Goal: Information Seeking & Learning: Learn about a topic

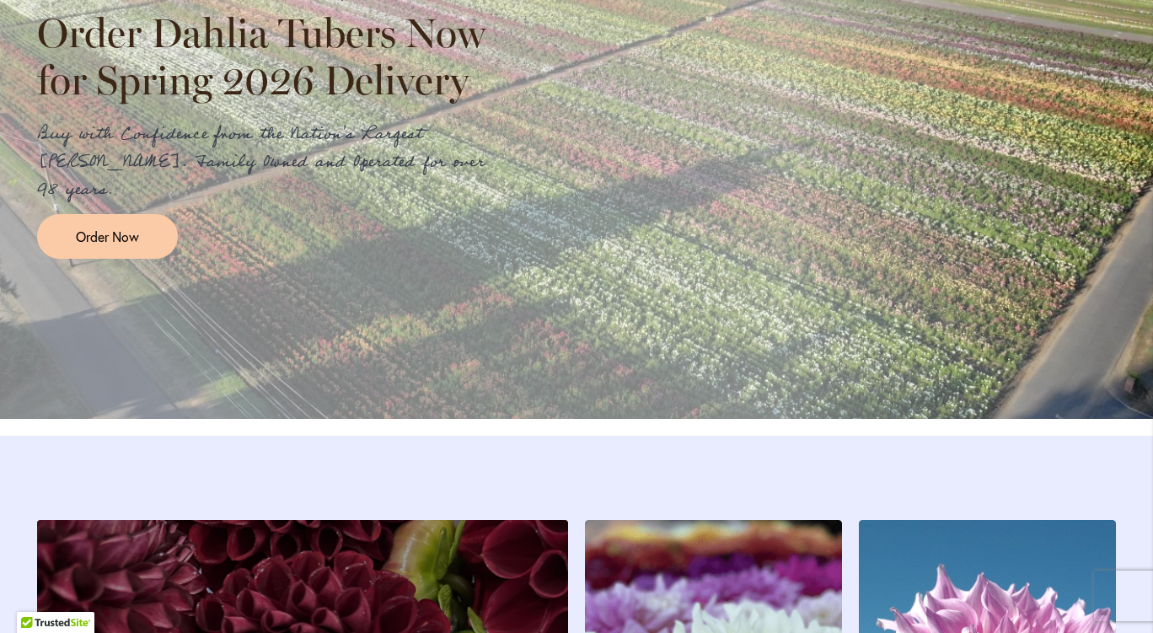
scroll to position [1971, 0]
click at [116, 246] on span "Order Now" at bounding box center [107, 236] width 63 height 19
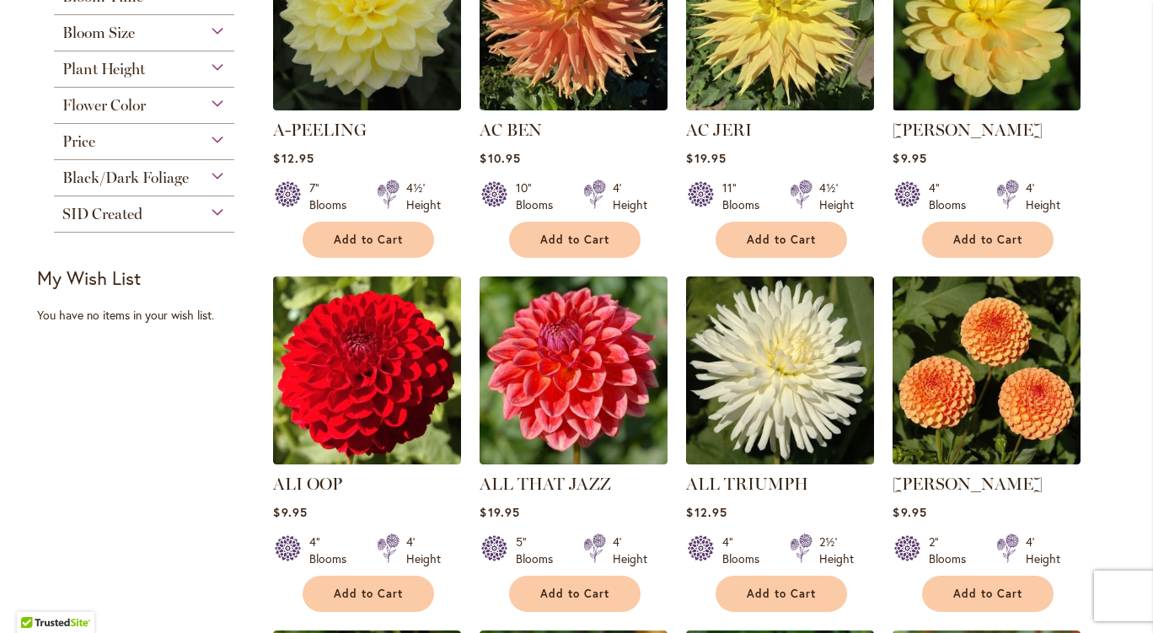
scroll to position [506, 0]
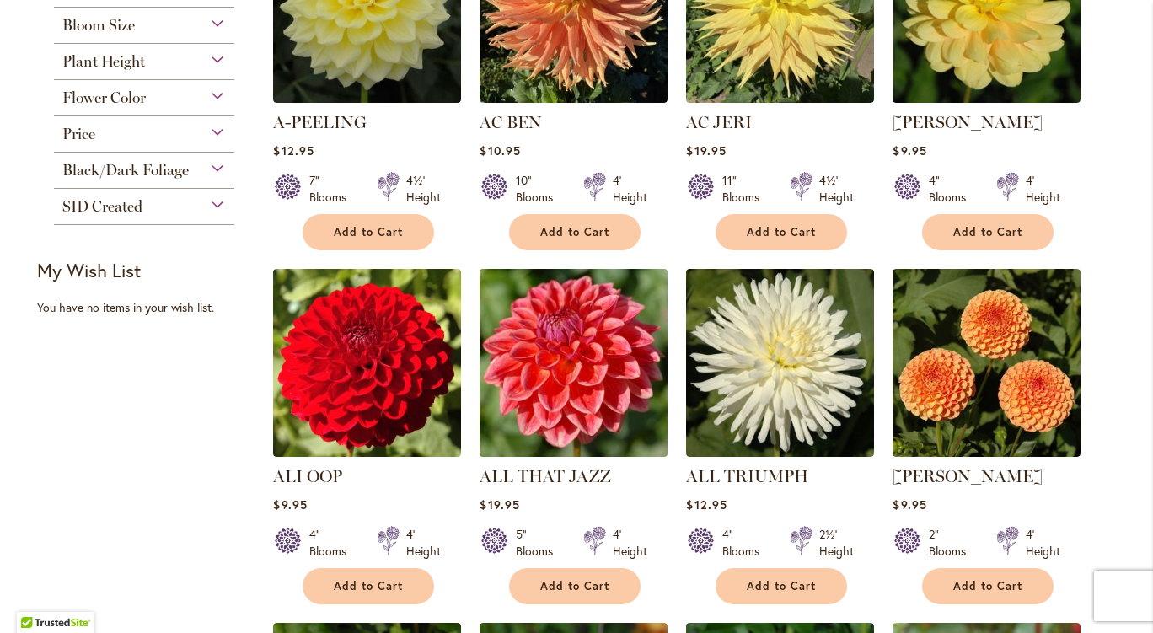
click at [614, 325] on img at bounding box center [573, 363] width 197 height 197
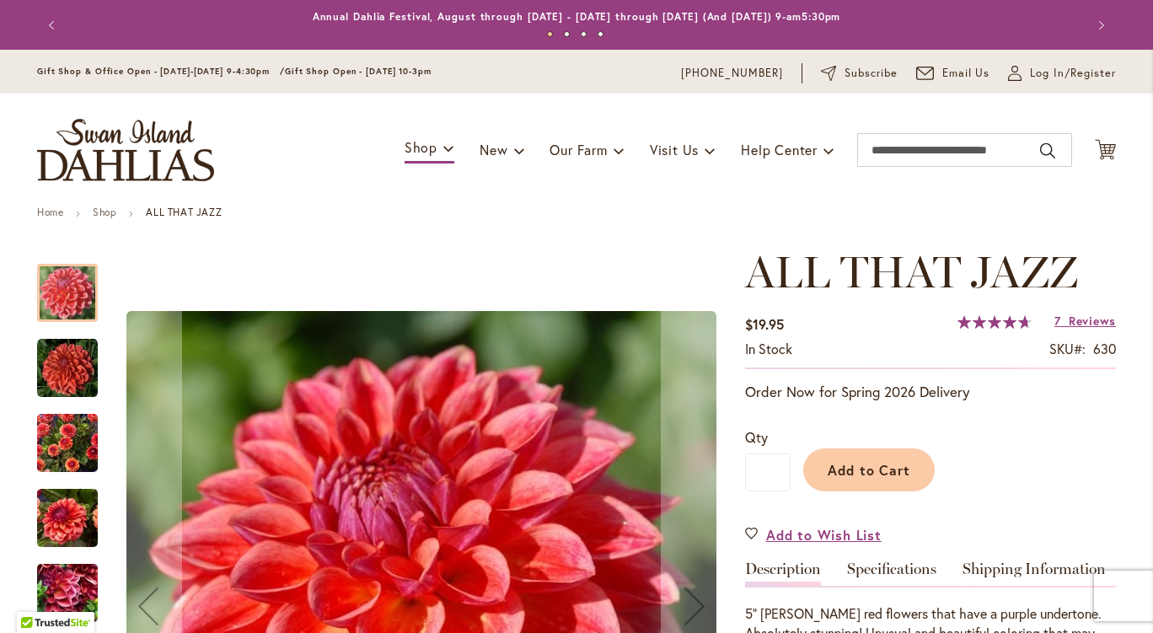
scroll to position [84, 0]
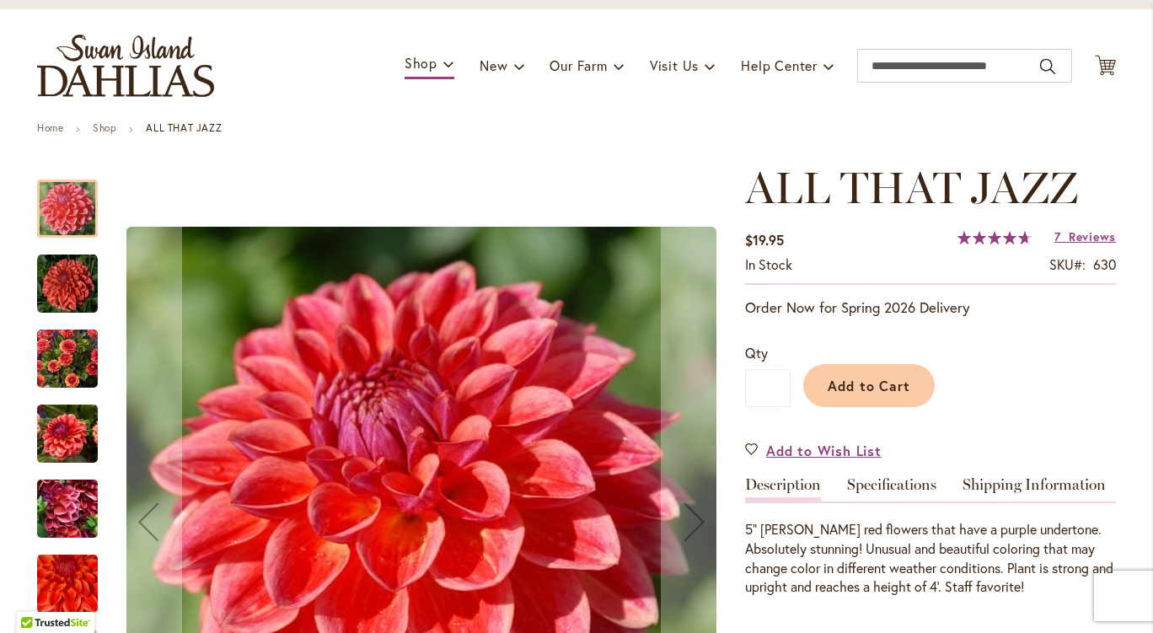
click at [60, 358] on img "ALL THAT JAZZ" at bounding box center [67, 359] width 61 height 81
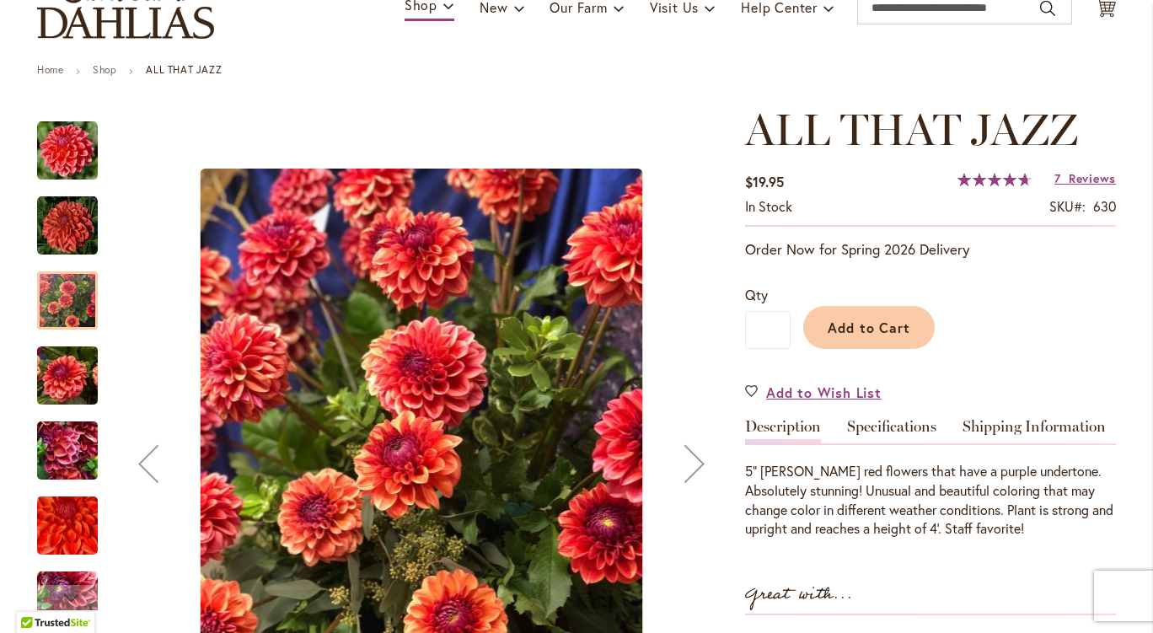
scroll to position [169, 0]
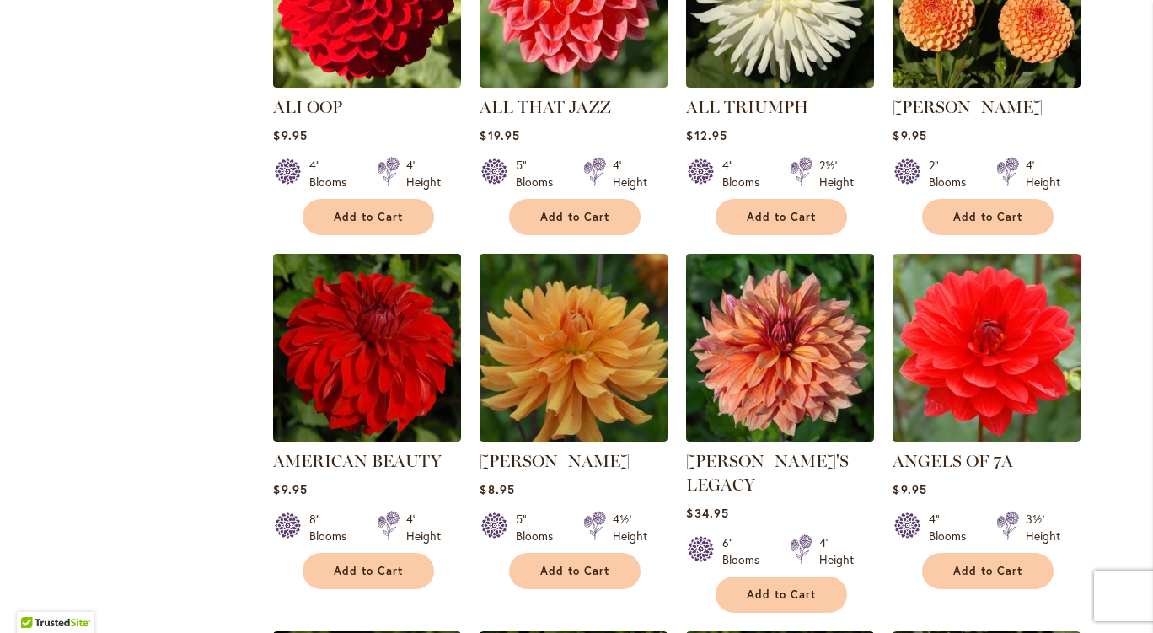
scroll to position [1212, 0]
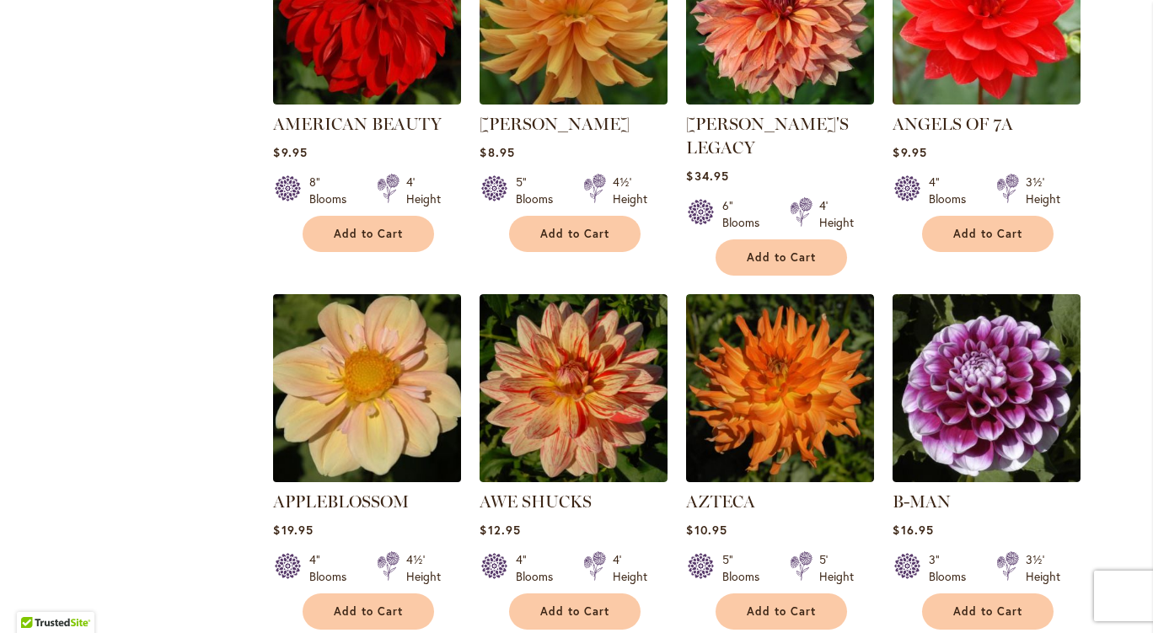
click at [402, 405] on img at bounding box center [367, 388] width 197 height 197
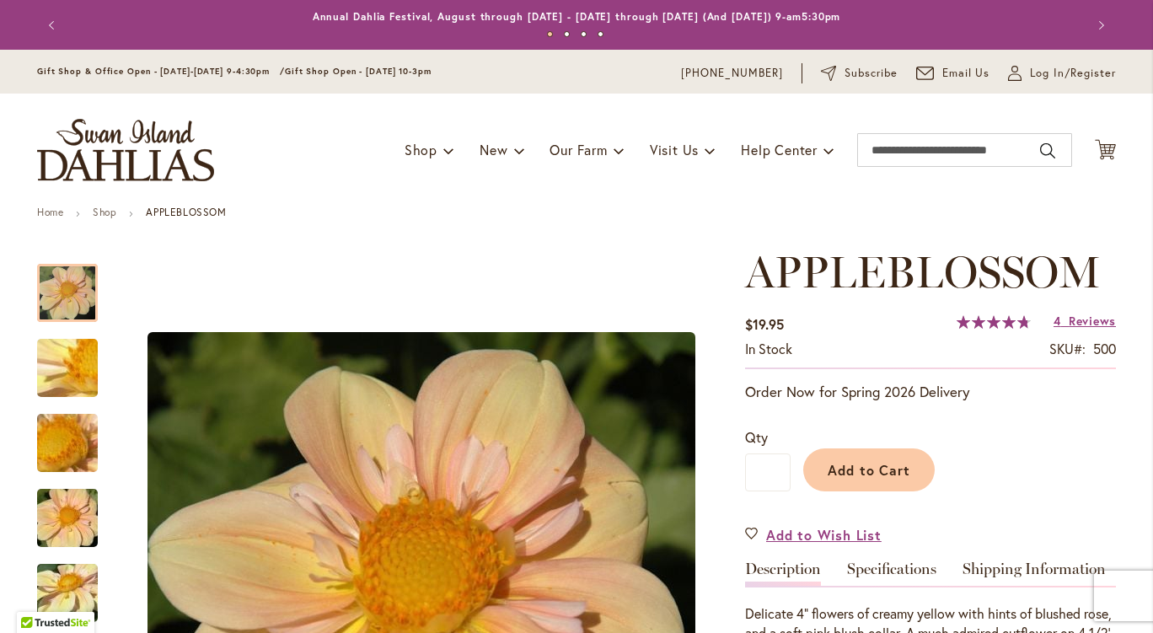
scroll to position [253, 0]
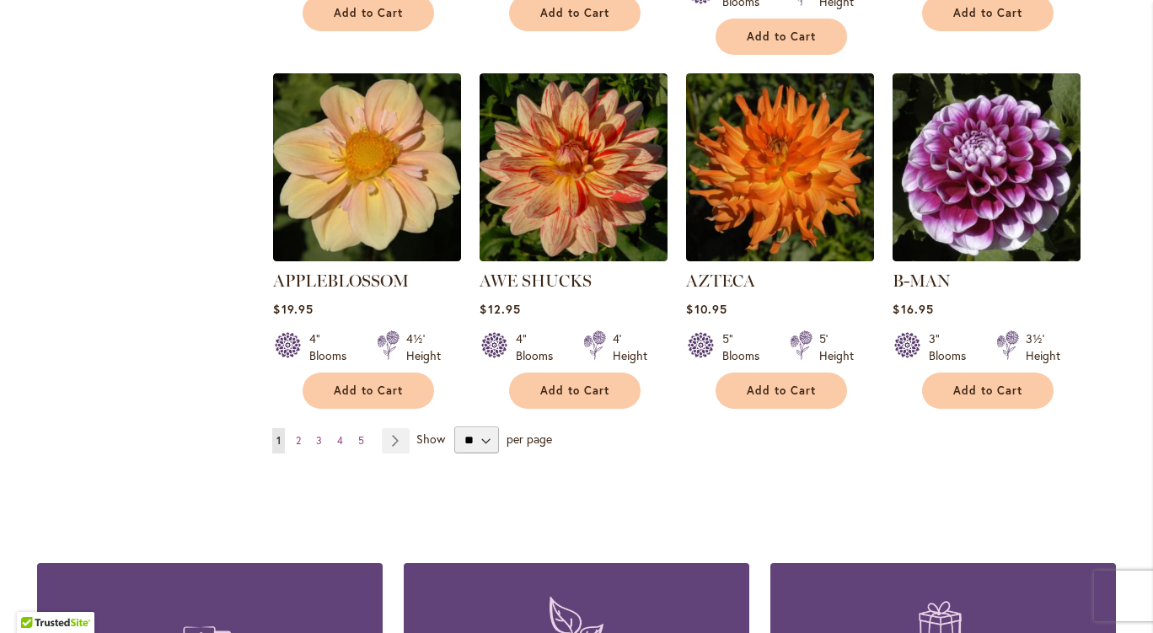
scroll to position [1601, 0]
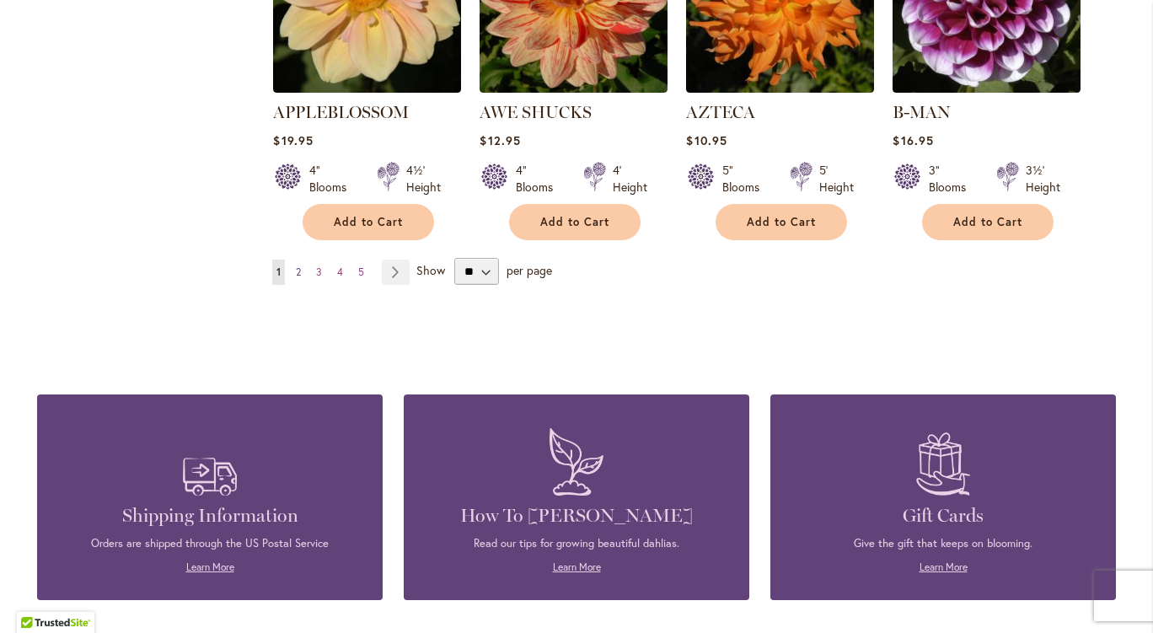
click at [292, 260] on link "Page 2" at bounding box center [298, 272] width 13 height 25
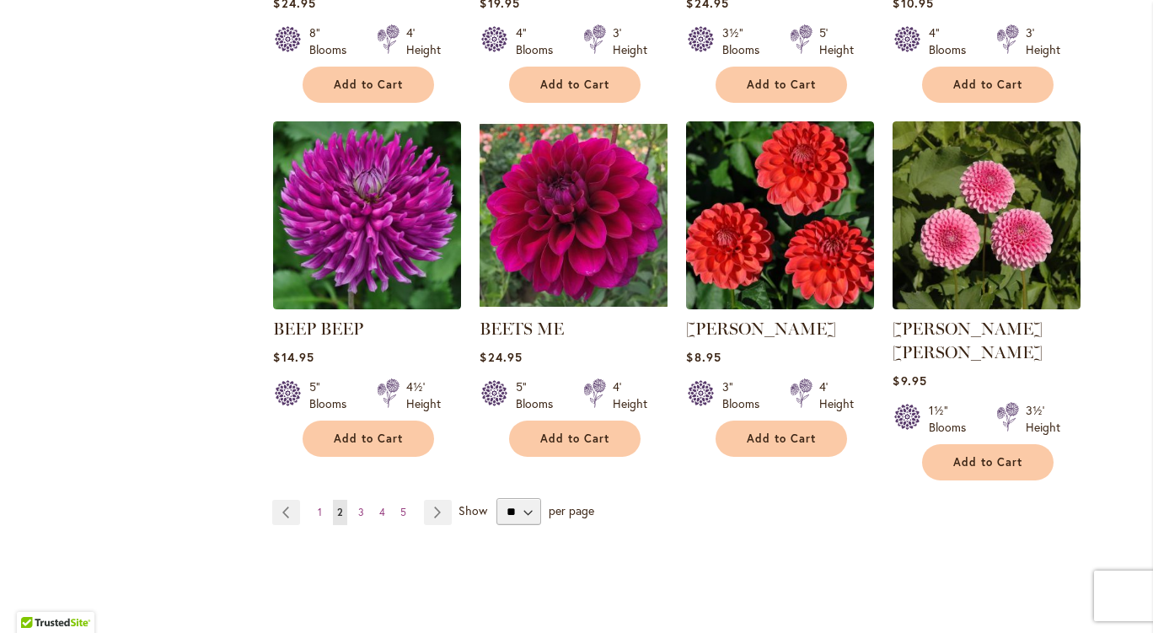
scroll to position [1349, 0]
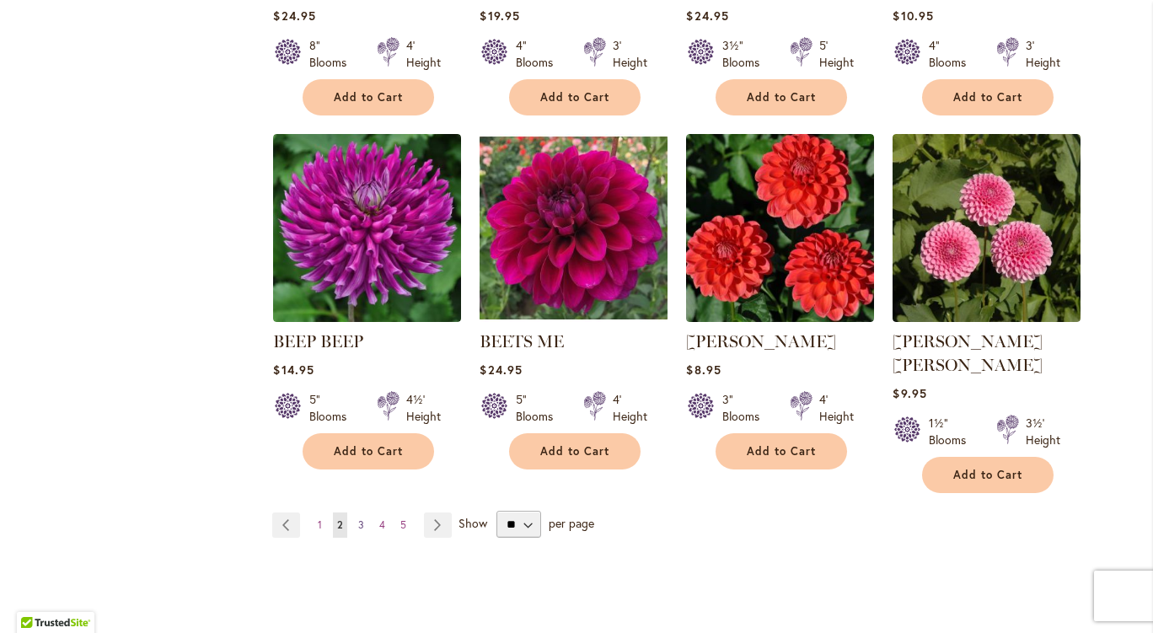
click at [357, 512] on link "Page 3" at bounding box center [361, 524] width 14 height 25
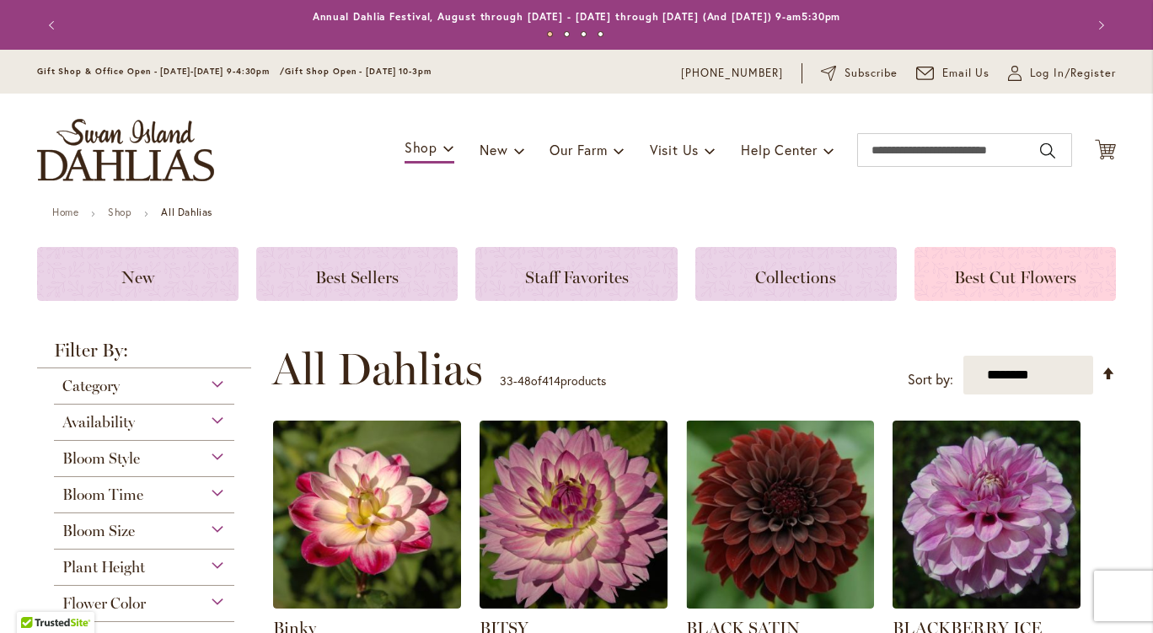
click at [1026, 290] on div "Best Cut Flowers" at bounding box center [1015, 274] width 201 height 54
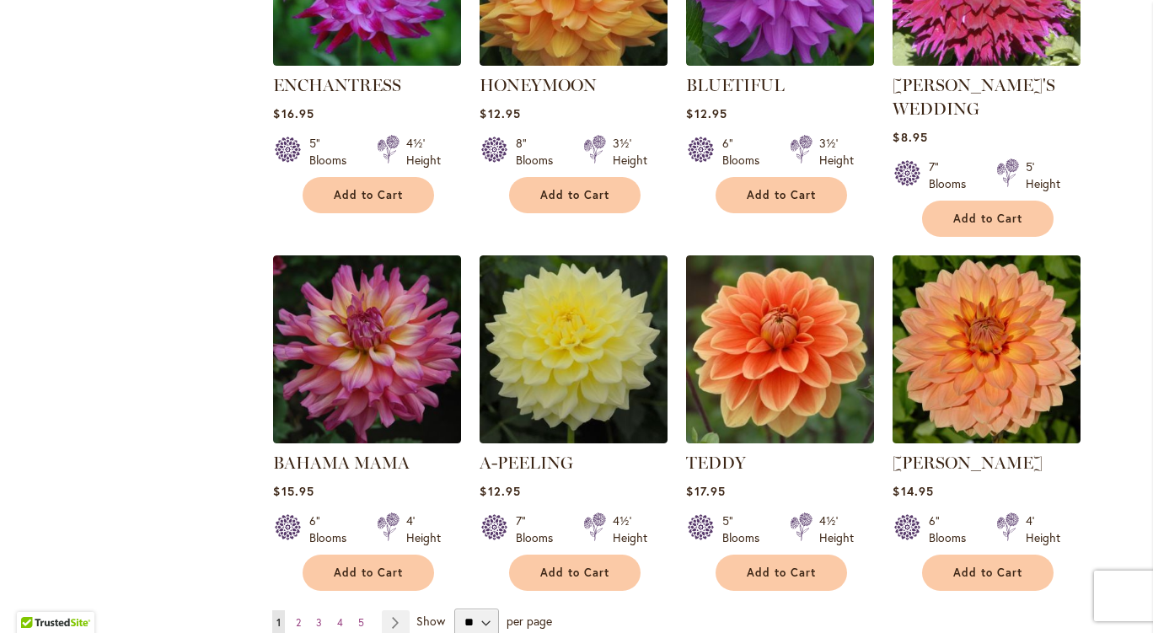
scroll to position [1264, 0]
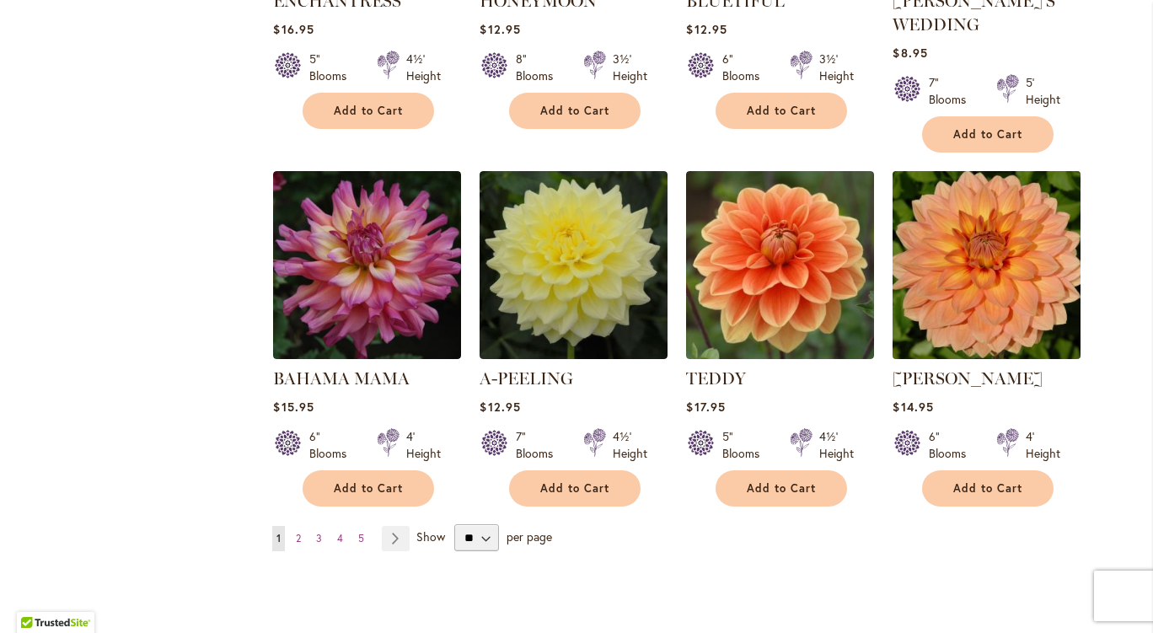
click at [1006, 239] on img at bounding box center [986, 264] width 197 height 197
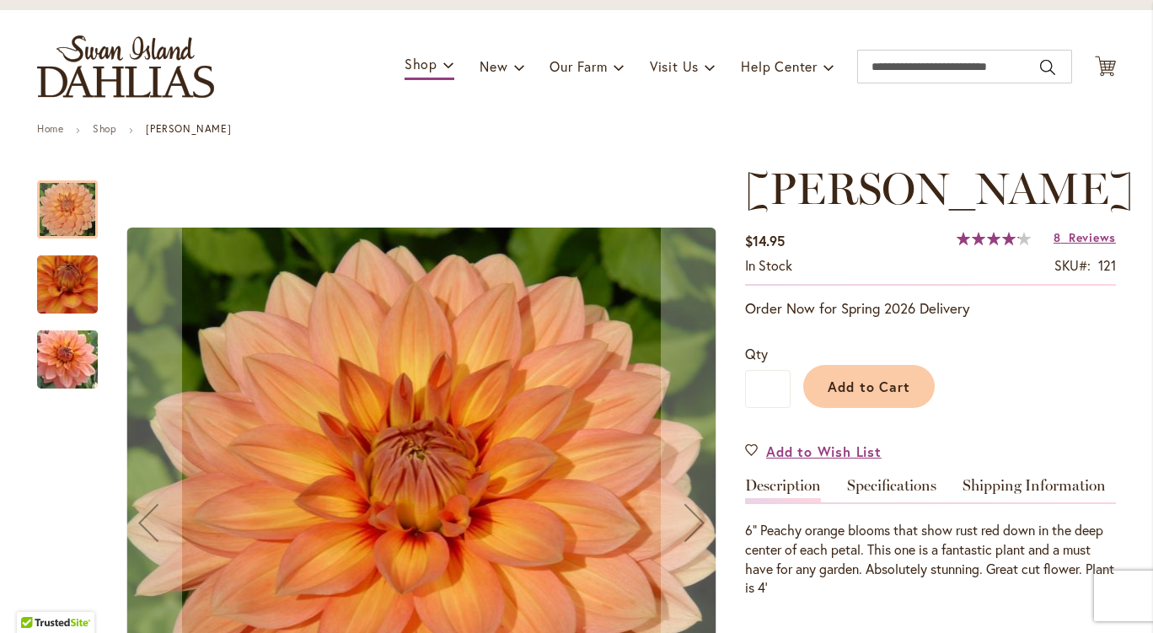
scroll to position [84, 0]
click at [69, 302] on img "Nicholas" at bounding box center [67, 284] width 119 height 116
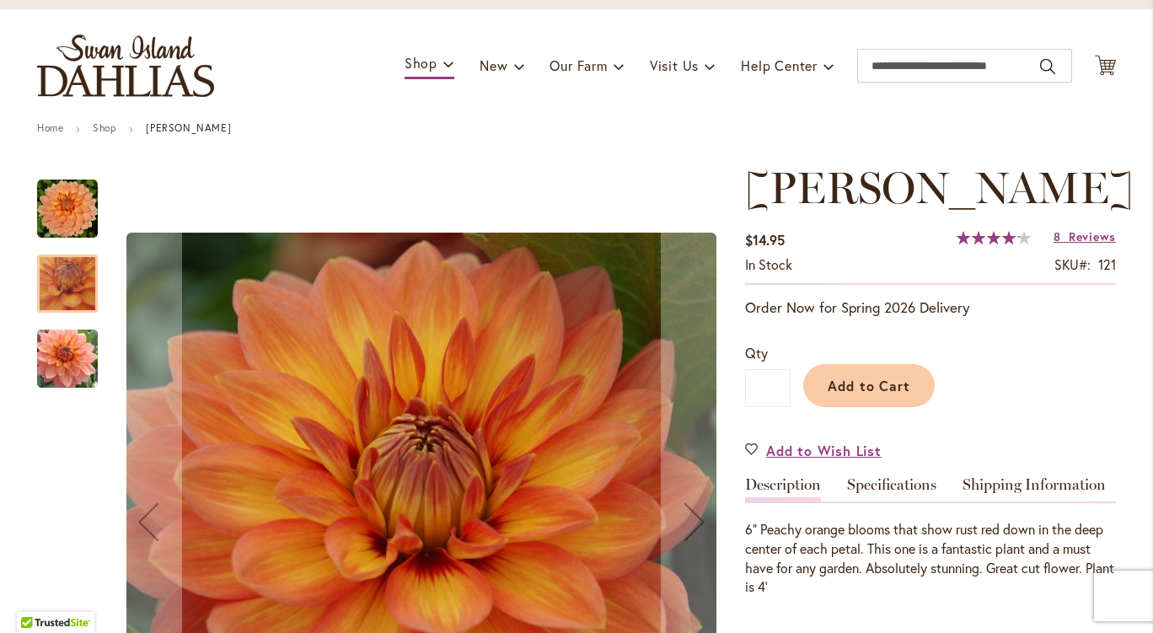
click at [78, 367] on img "Nicholas" at bounding box center [67, 359] width 121 height 81
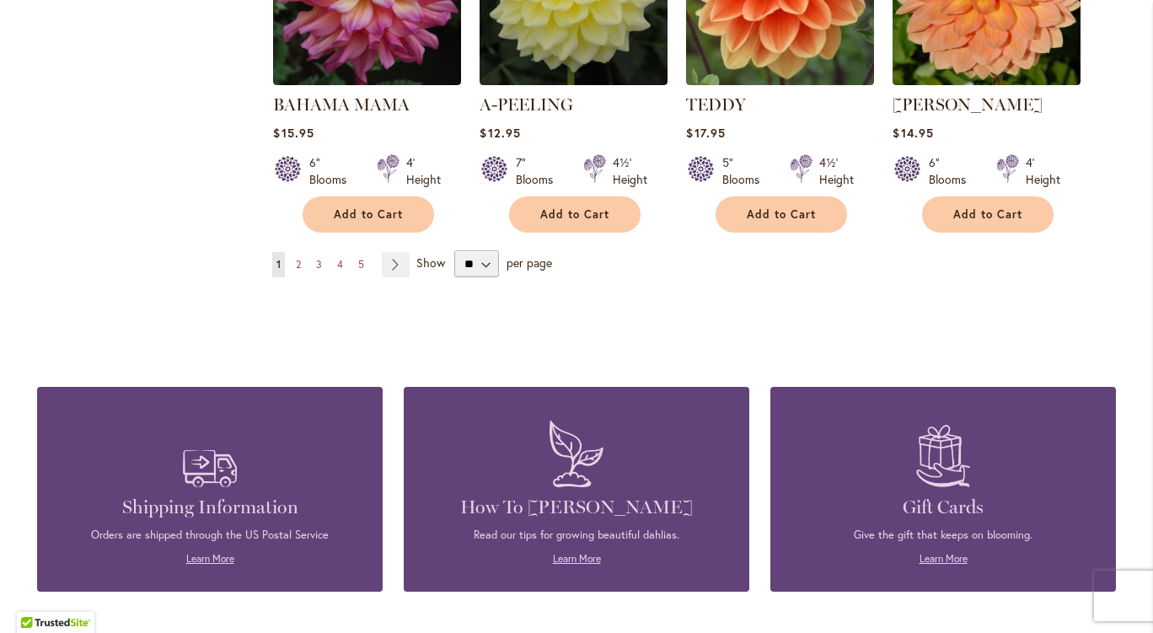
scroll to position [1549, 0]
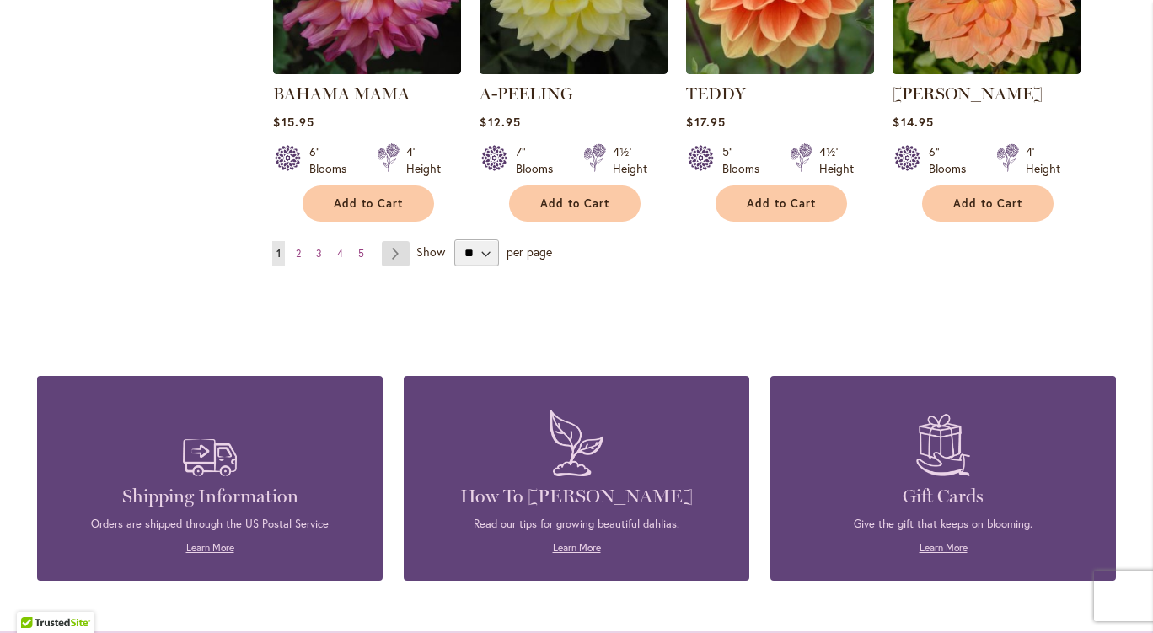
click at [390, 250] on link "Page Next" at bounding box center [396, 253] width 28 height 25
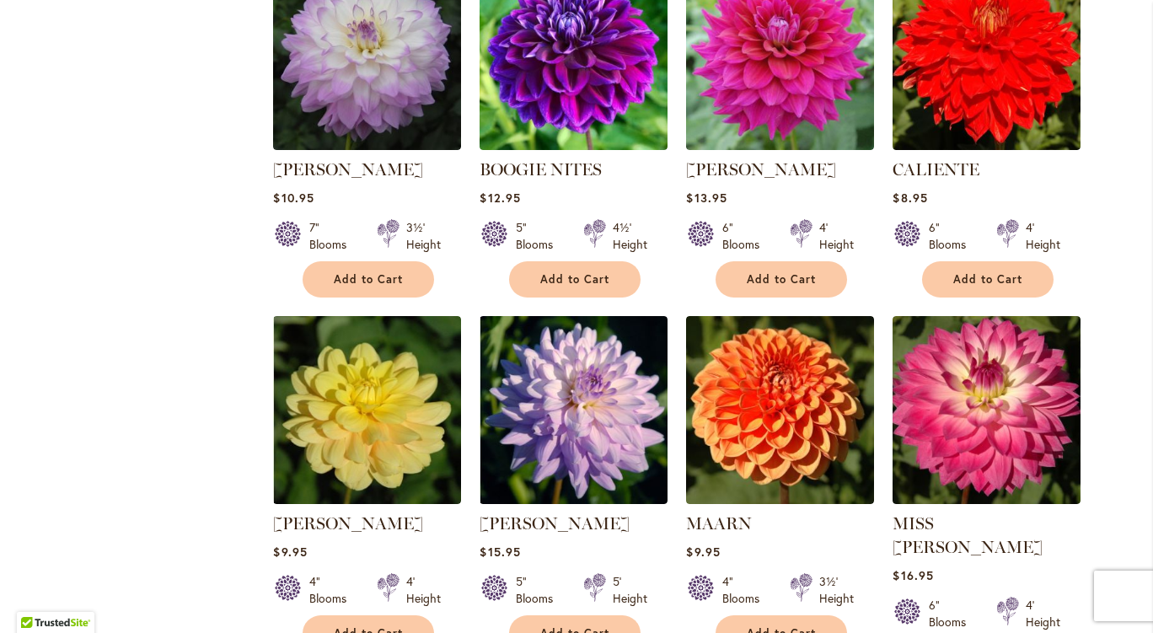
scroll to position [1264, 0]
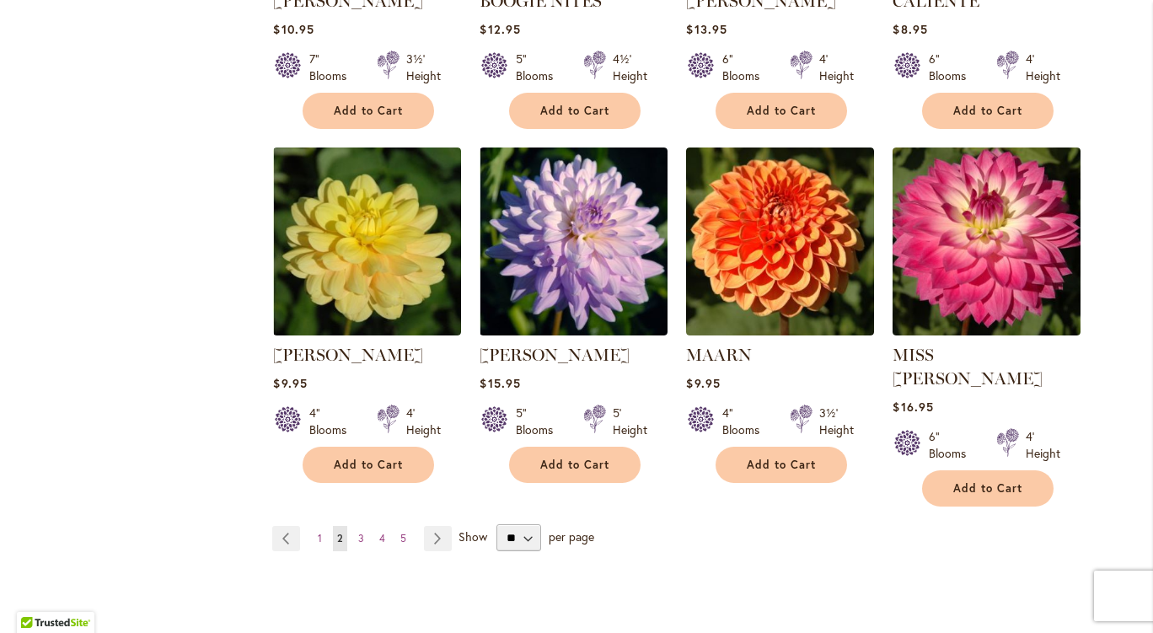
click at [433, 526] on link "Page Next" at bounding box center [438, 538] width 28 height 25
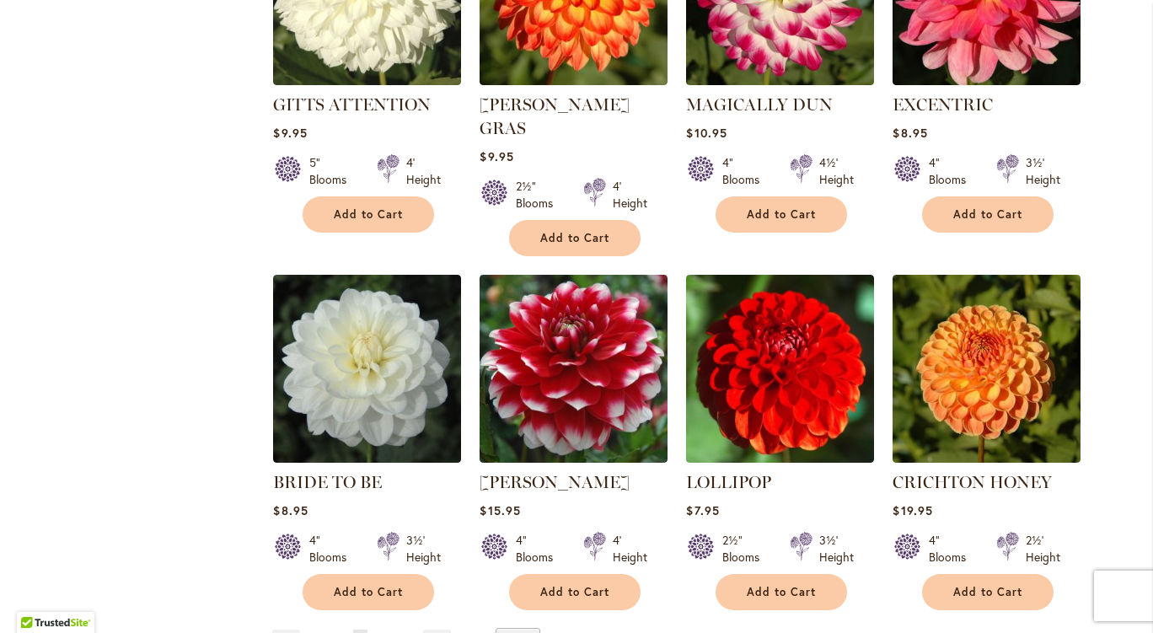
scroll to position [1180, 0]
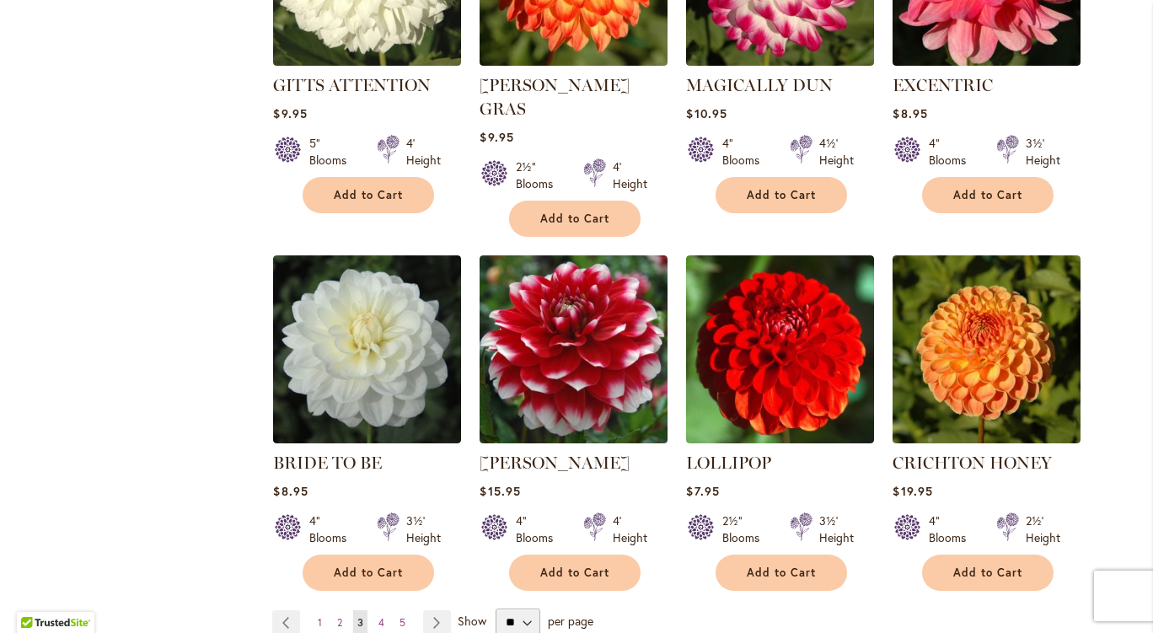
click at [430, 610] on link "Page Next" at bounding box center [437, 622] width 28 height 25
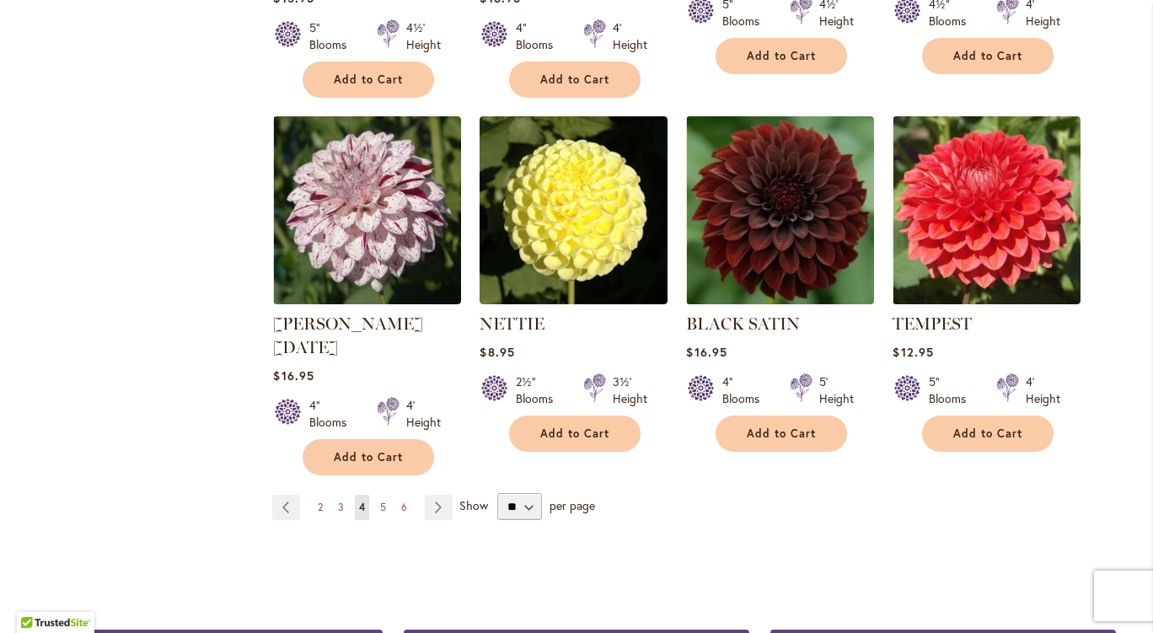
scroll to position [1433, 0]
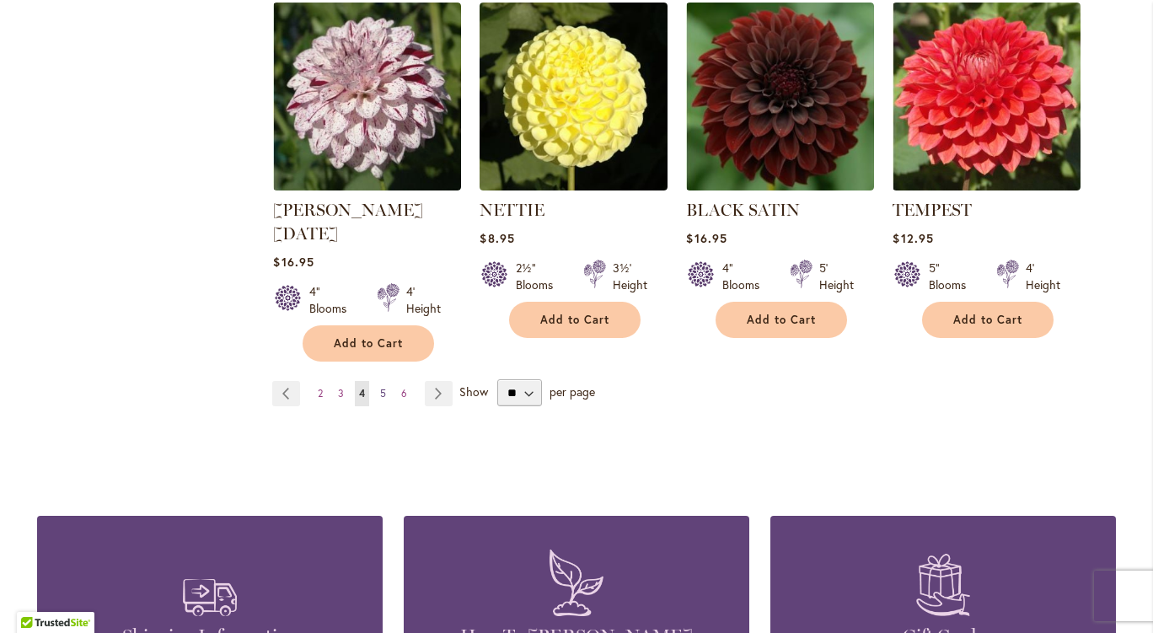
click at [380, 381] on link "Page 5" at bounding box center [383, 393] width 14 height 25
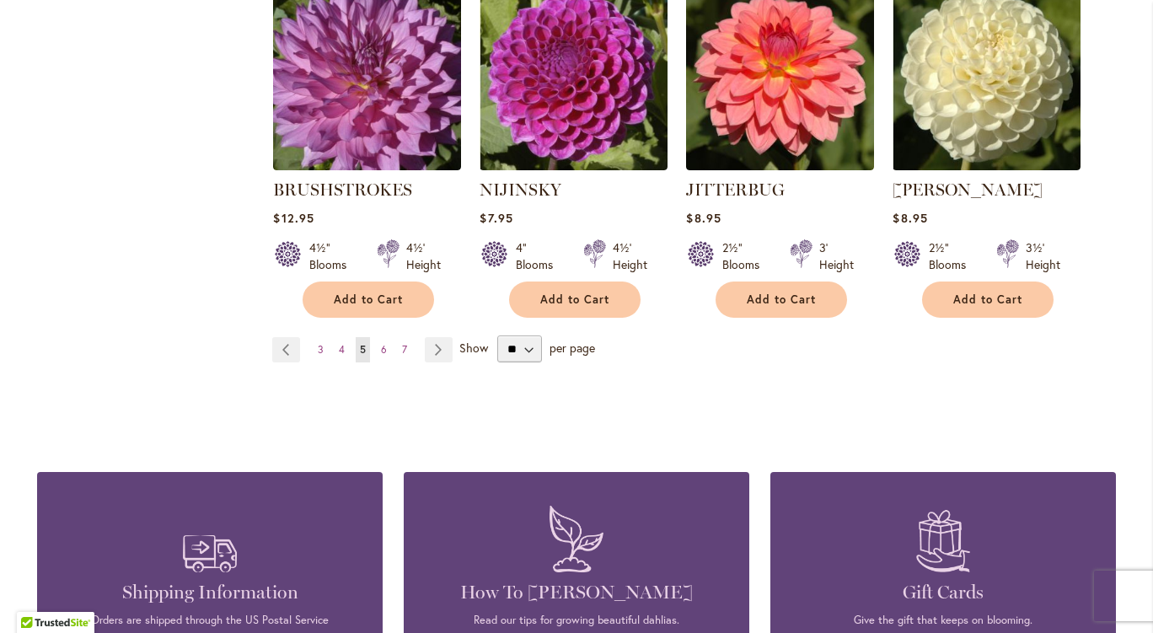
scroll to position [1433, 0]
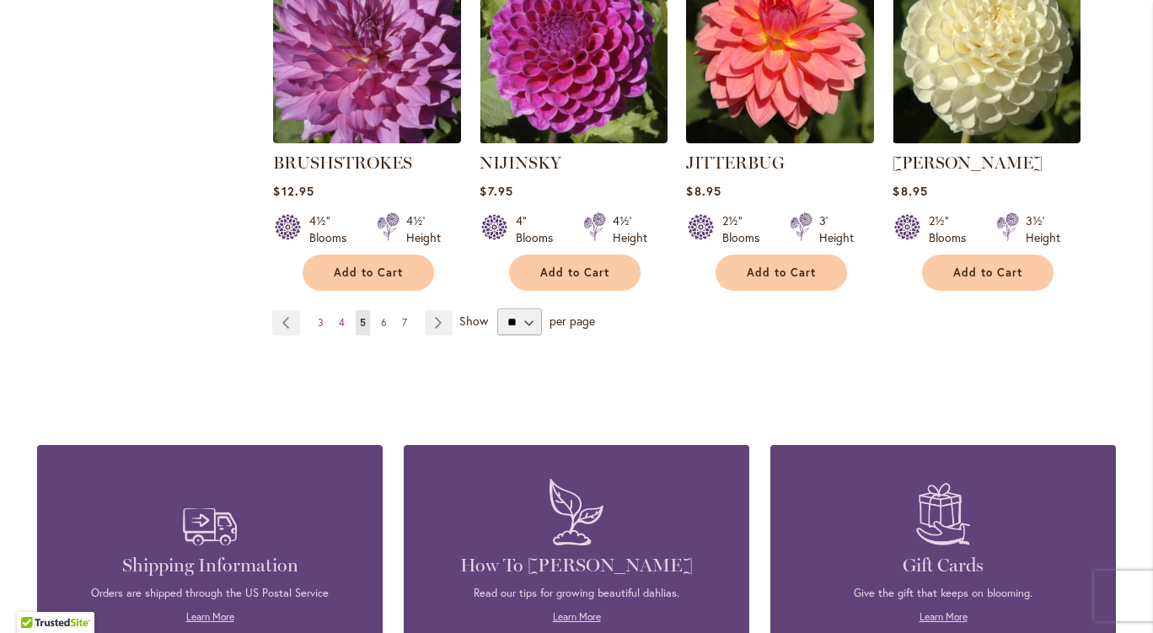
click at [381, 316] on span "6" at bounding box center [384, 322] width 6 height 13
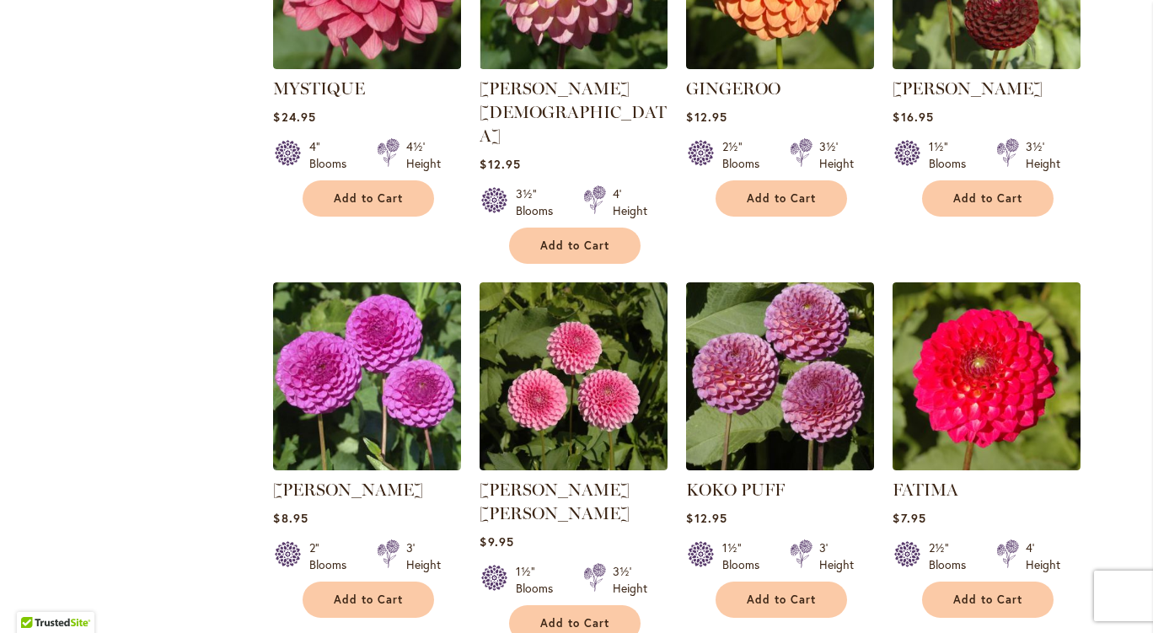
scroll to position [843, 0]
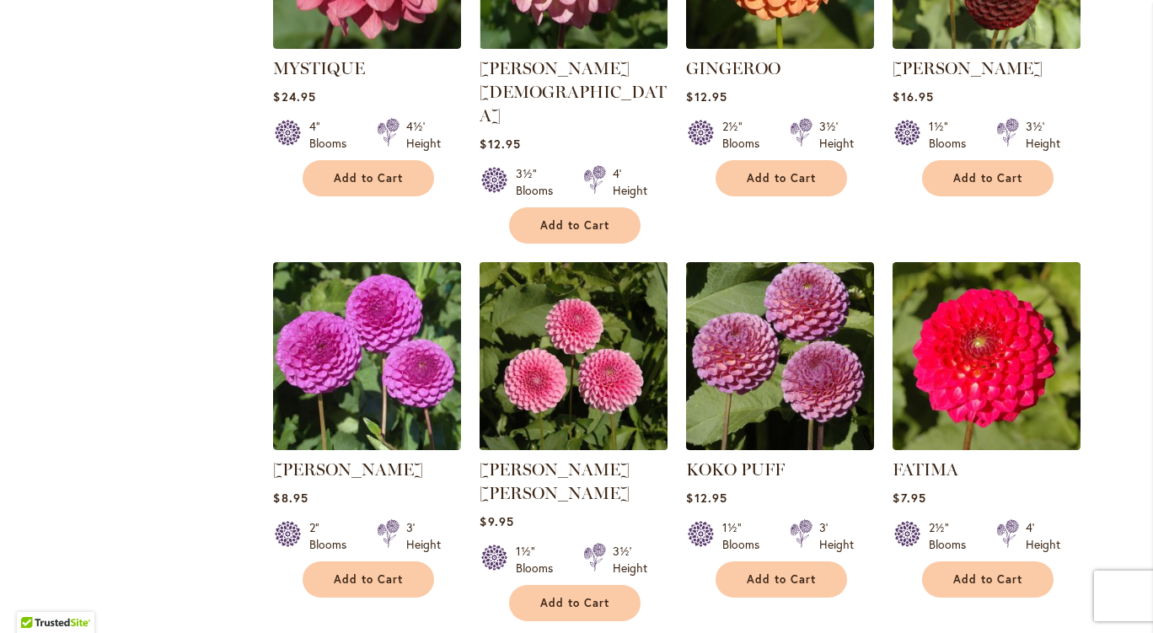
click at [620, 357] on img at bounding box center [573, 355] width 197 height 197
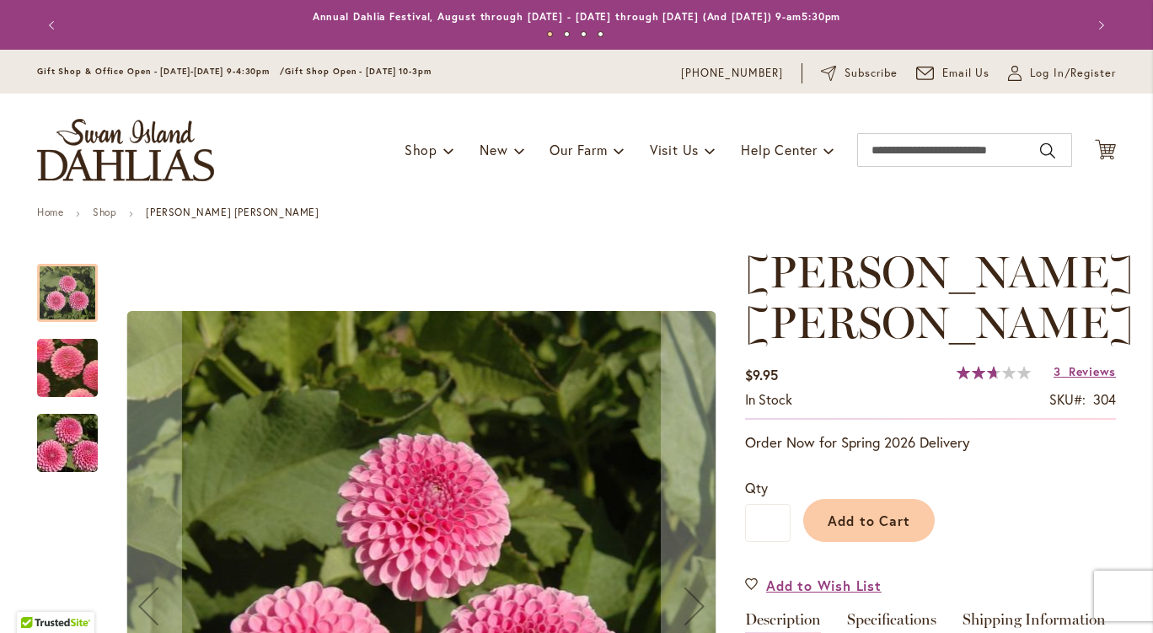
scroll to position [421, 0]
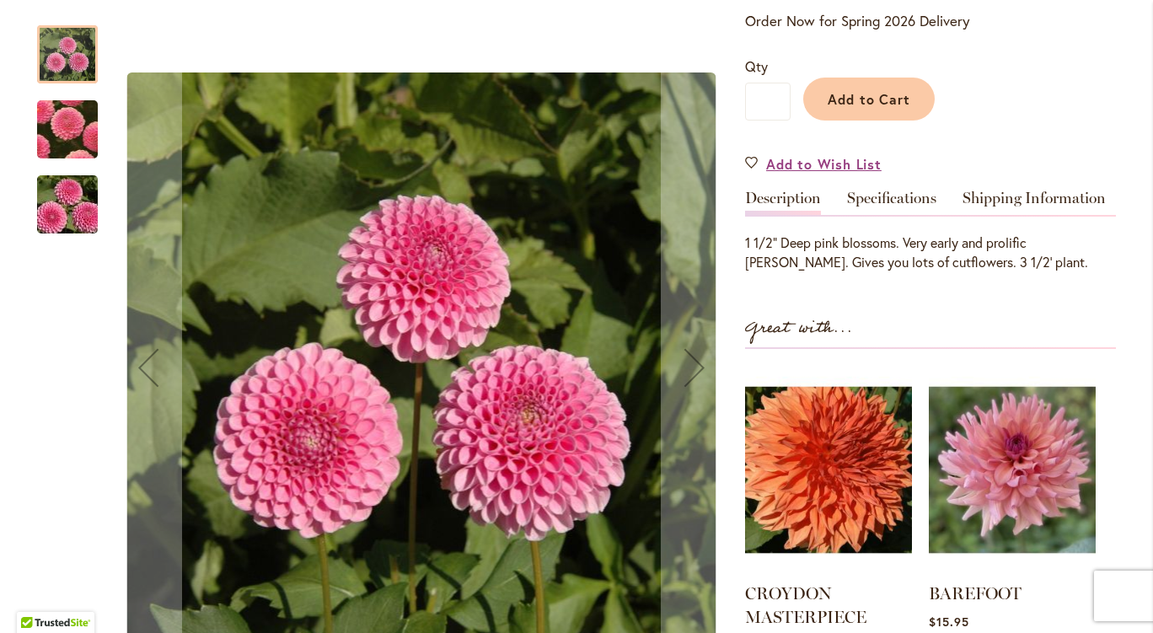
click at [72, 189] on img "BETTY ANNE" at bounding box center [67, 204] width 121 height 81
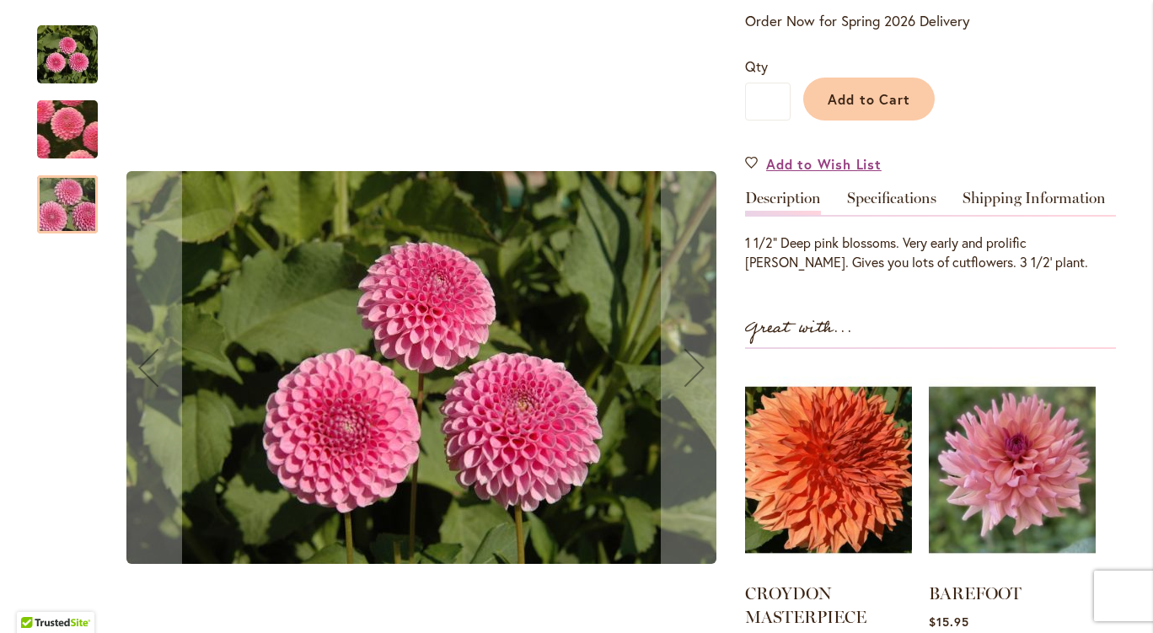
click at [72, 175] on div at bounding box center [67, 204] width 61 height 58
click at [66, 158] on div "BETTY ANNE" at bounding box center [67, 195] width 61 height 75
click at [67, 130] on img "BETTY ANNE" at bounding box center [67, 130] width 117 height 116
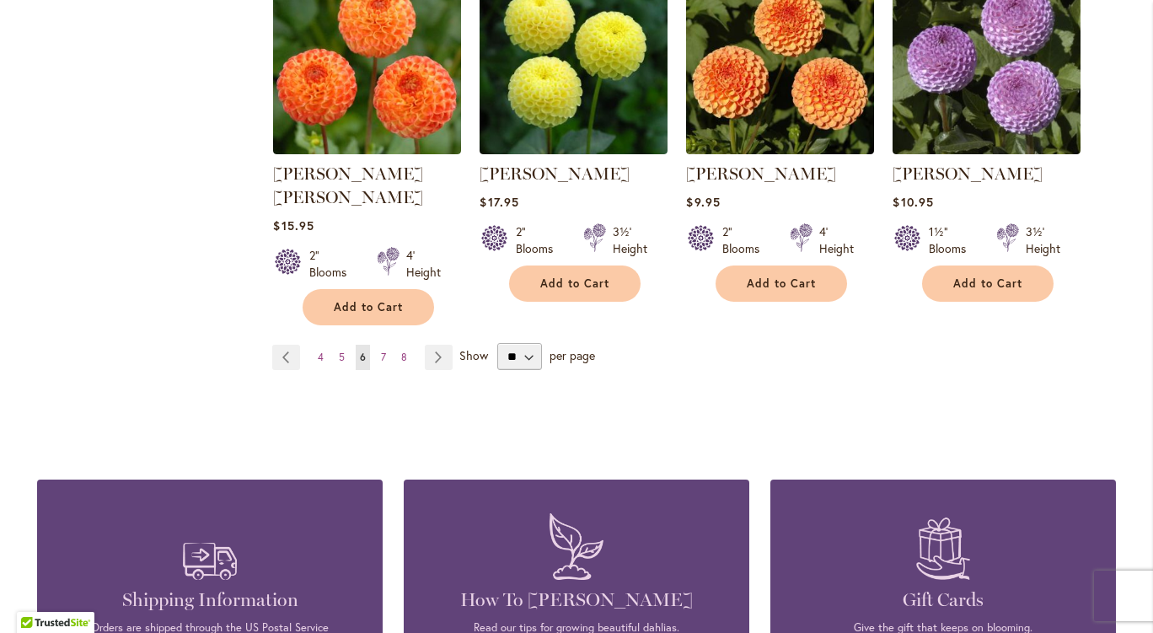
scroll to position [1517, 0]
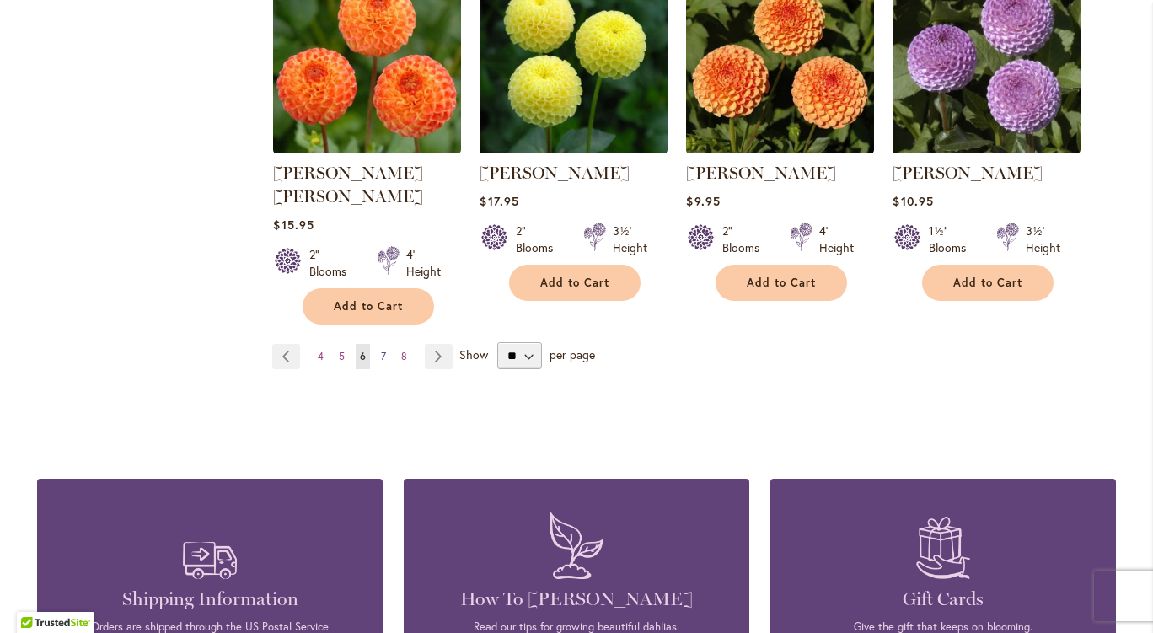
click at [381, 350] on span "7" at bounding box center [383, 356] width 5 height 13
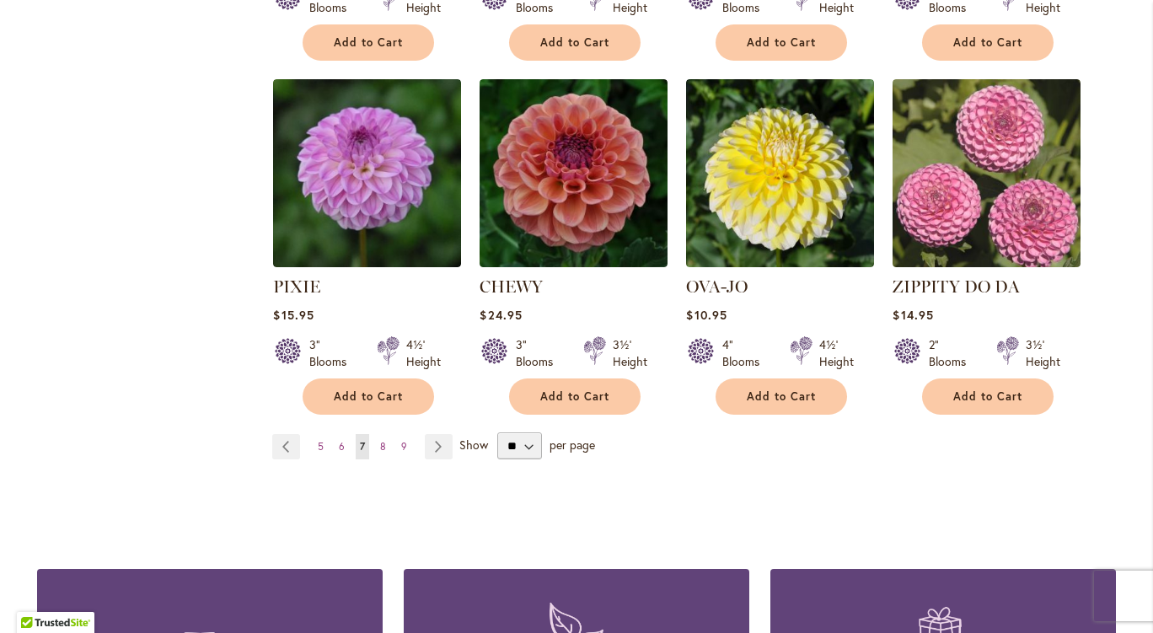
scroll to position [1349, 0]
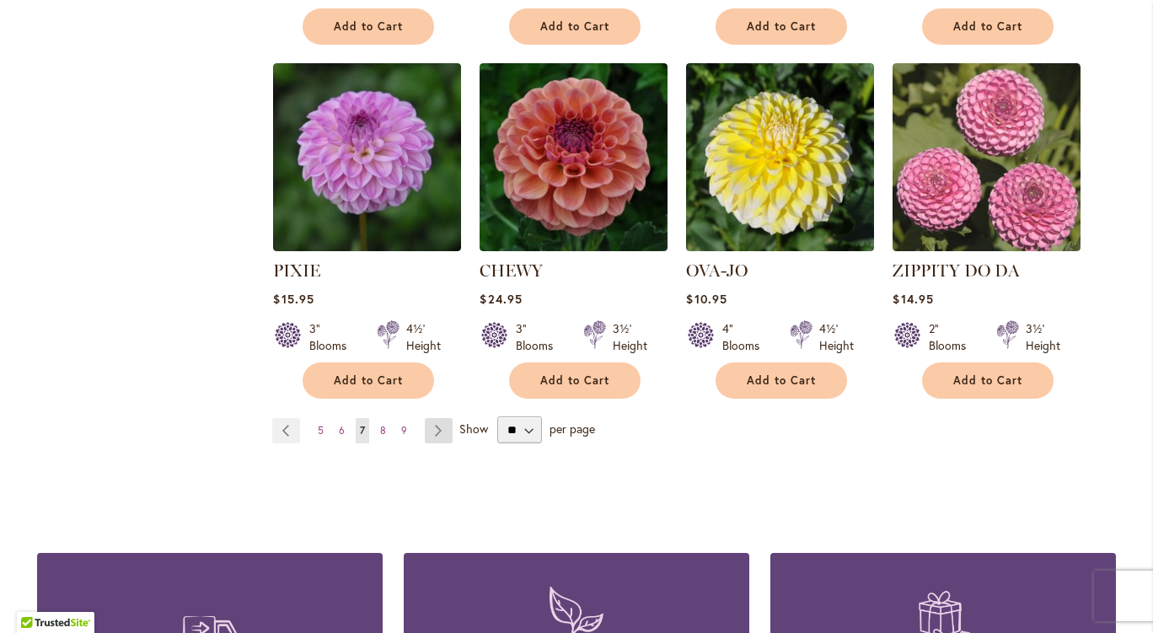
click at [432, 418] on link "Page Next" at bounding box center [439, 430] width 28 height 25
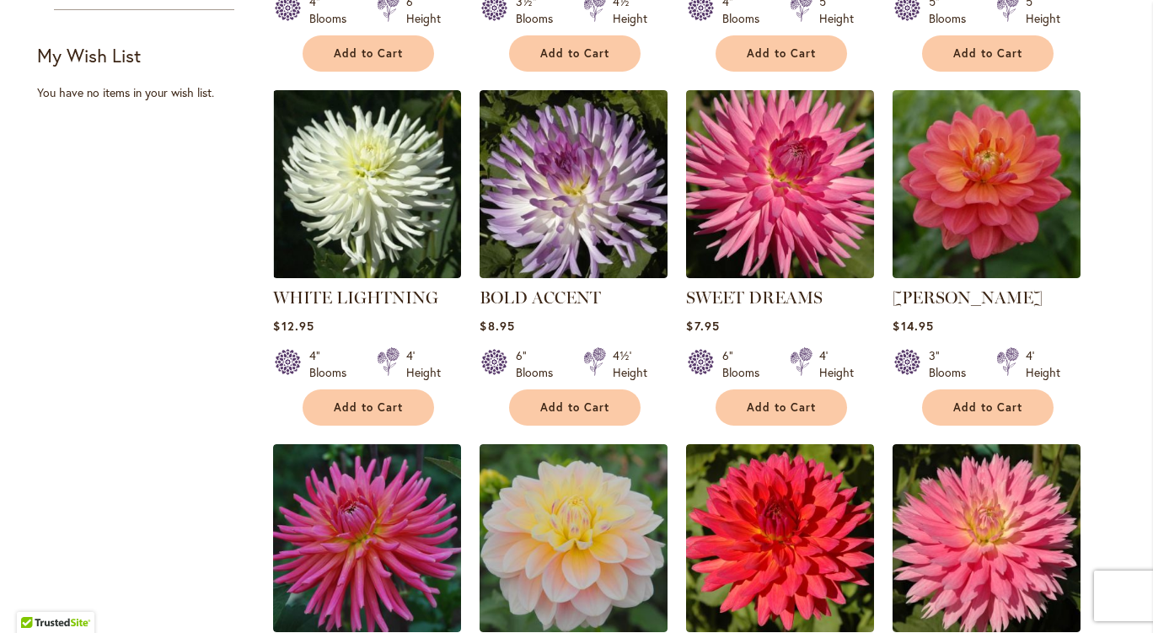
scroll to position [759, 0]
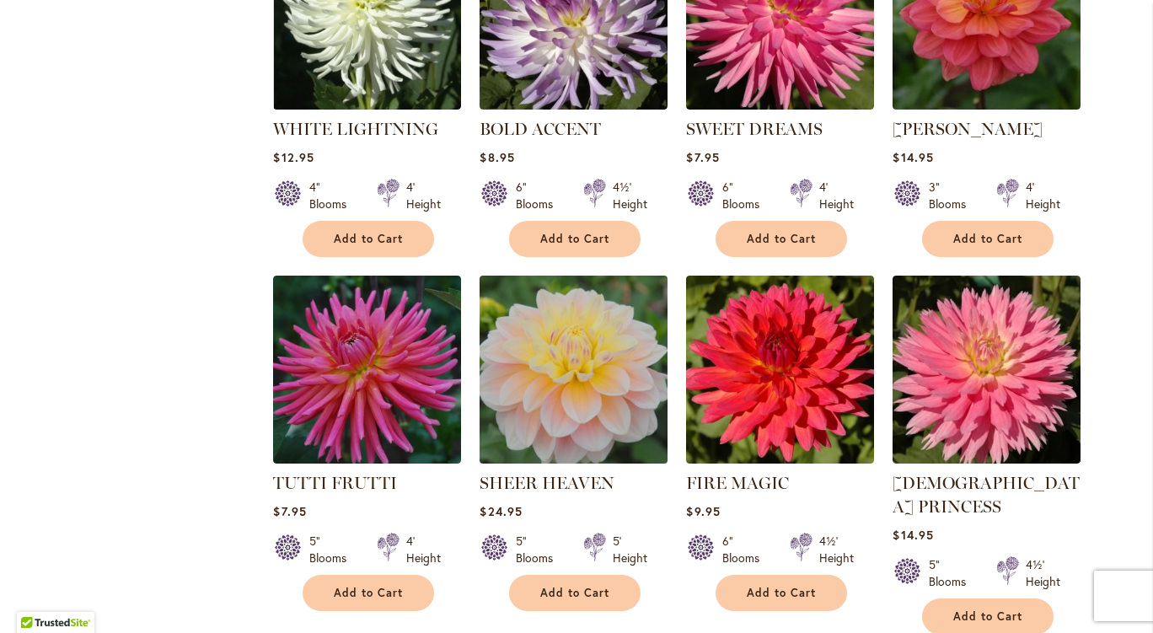
click at [549, 378] on img at bounding box center [573, 369] width 197 height 197
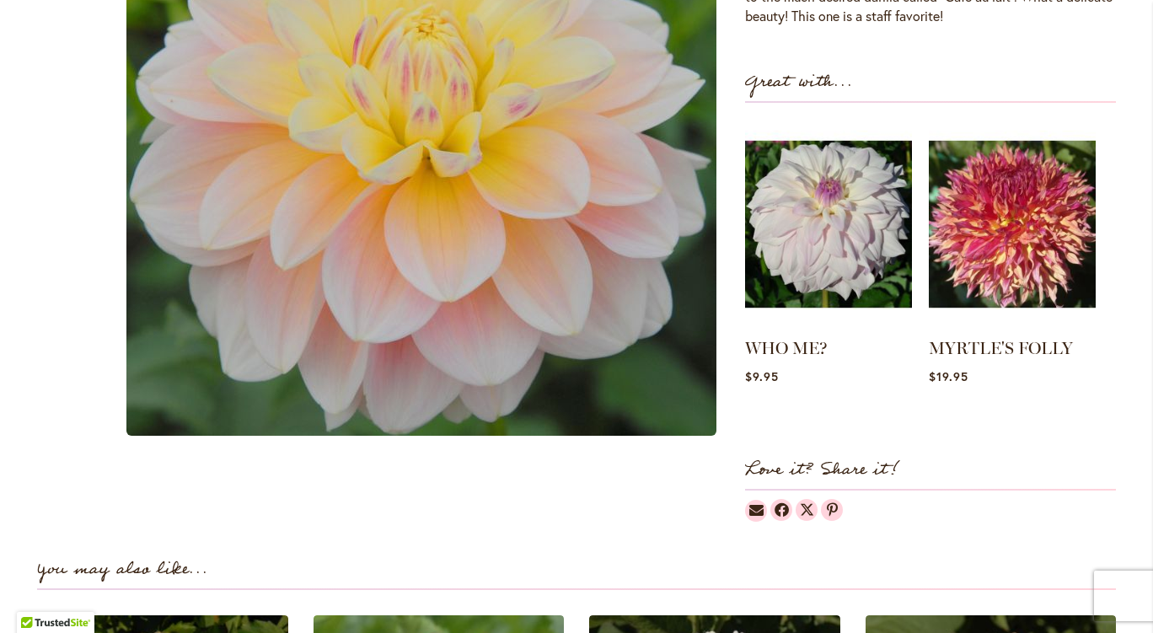
scroll to position [169, 0]
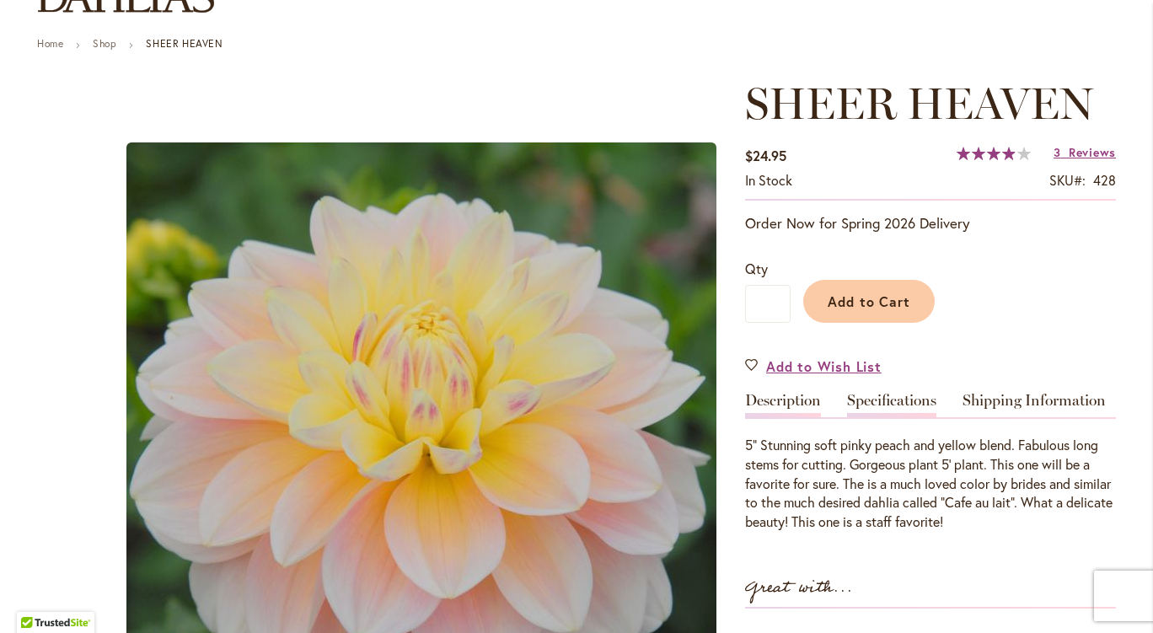
click at [901, 403] on link "Specifications" at bounding box center [891, 405] width 89 height 24
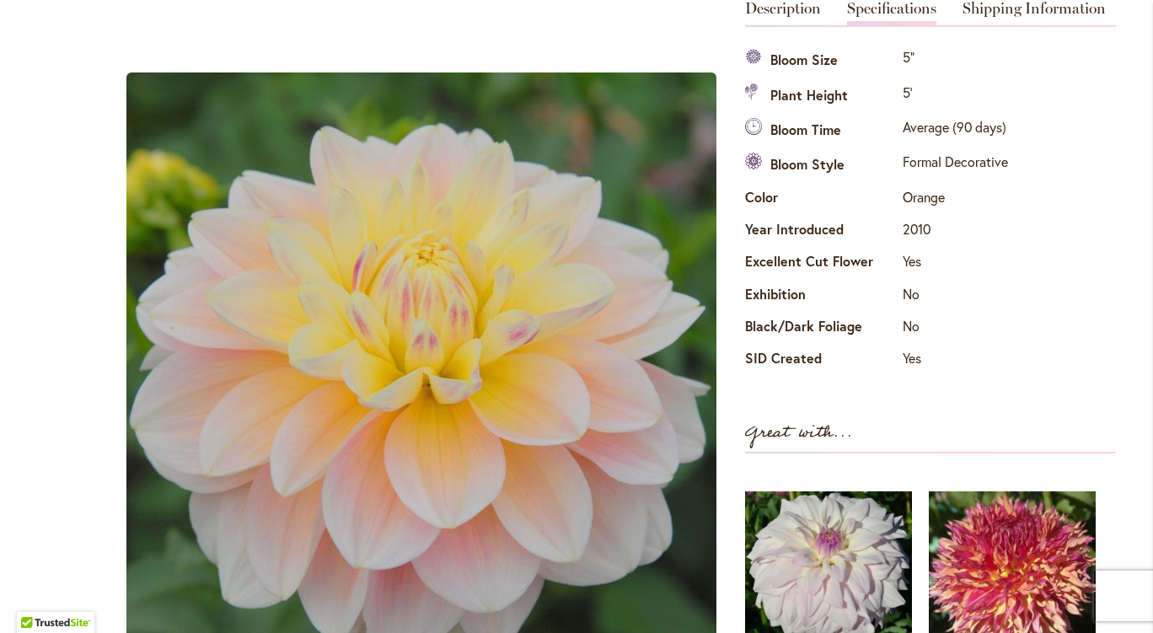
scroll to position [392, 0]
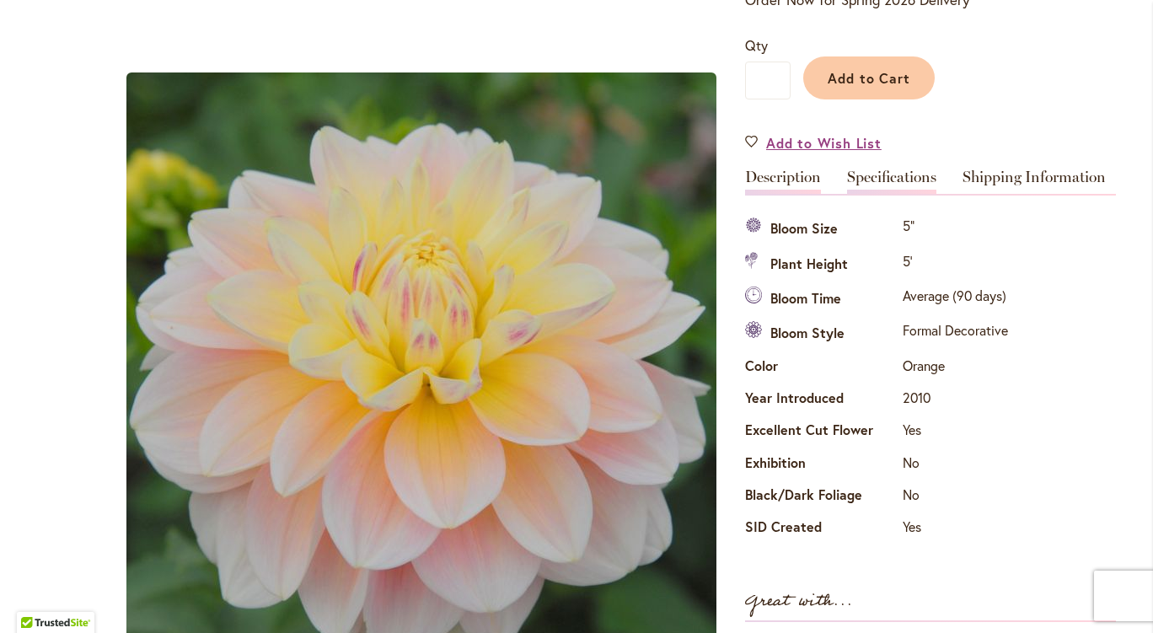
click at [798, 175] on link "Description" at bounding box center [783, 181] width 76 height 24
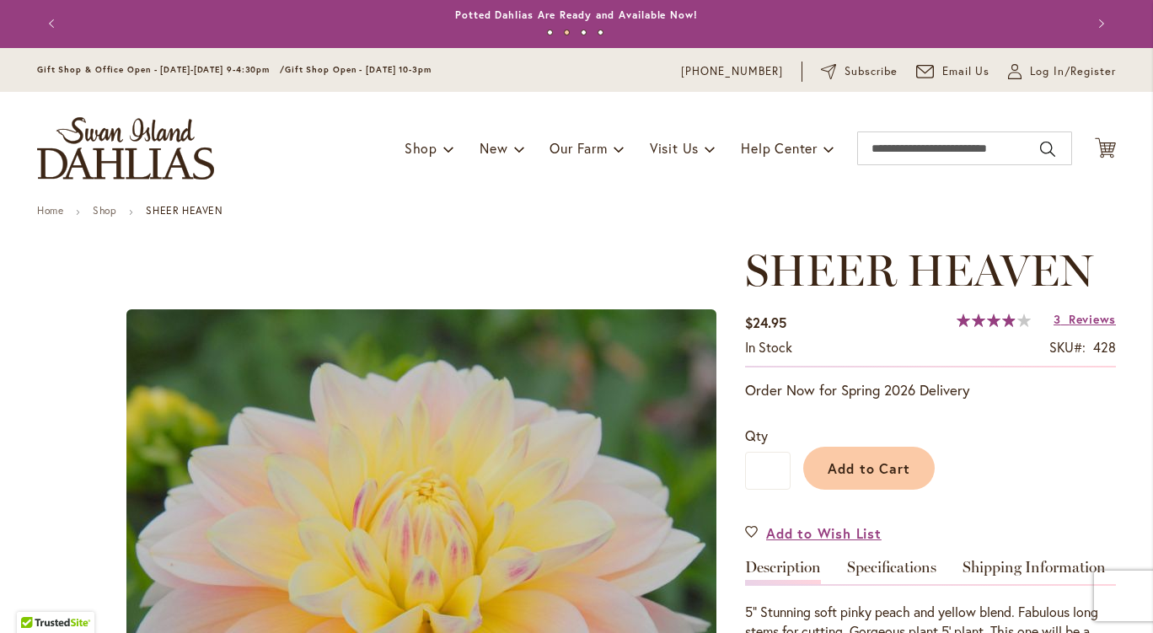
scroll to position [0, 0]
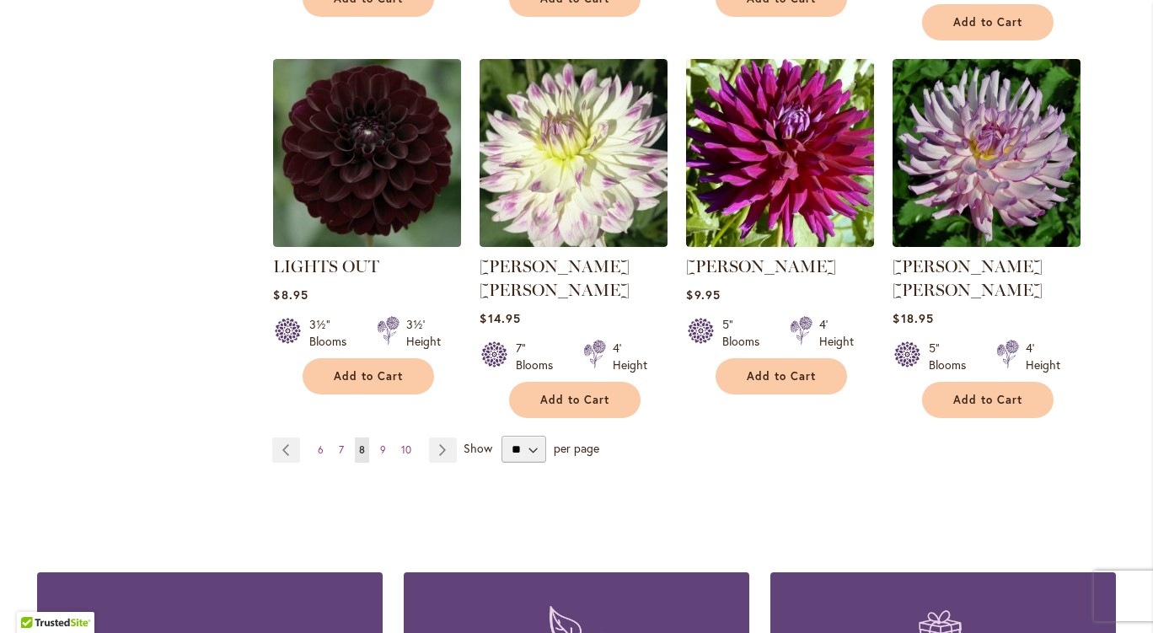
scroll to position [1381, 0]
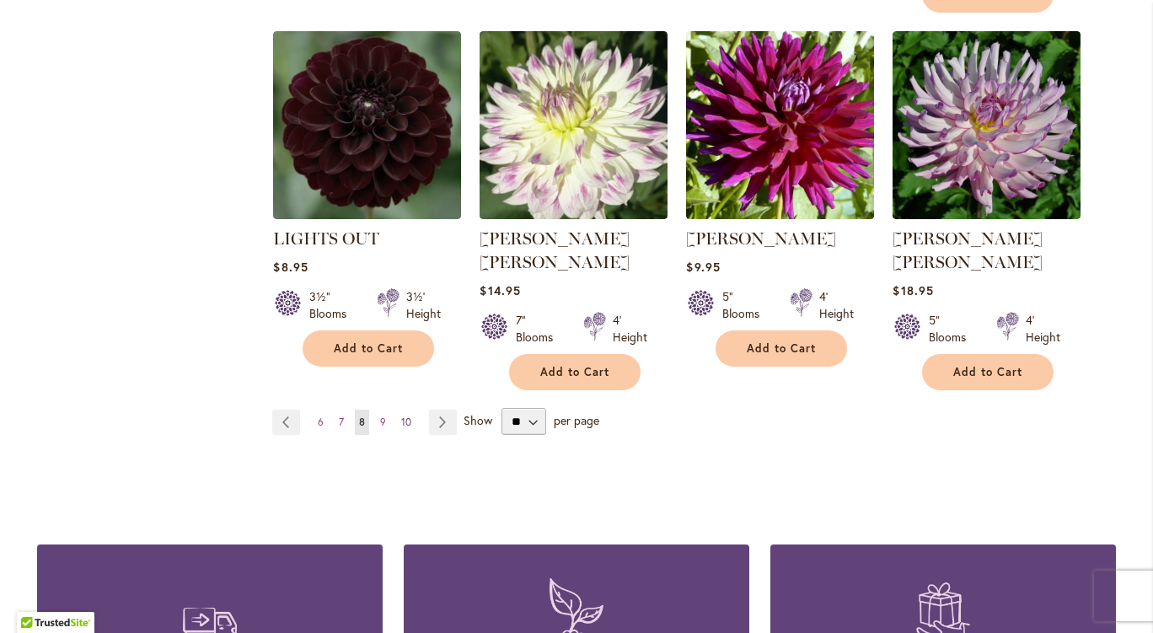
click at [408, 410] on link "Page 10" at bounding box center [406, 422] width 19 height 25
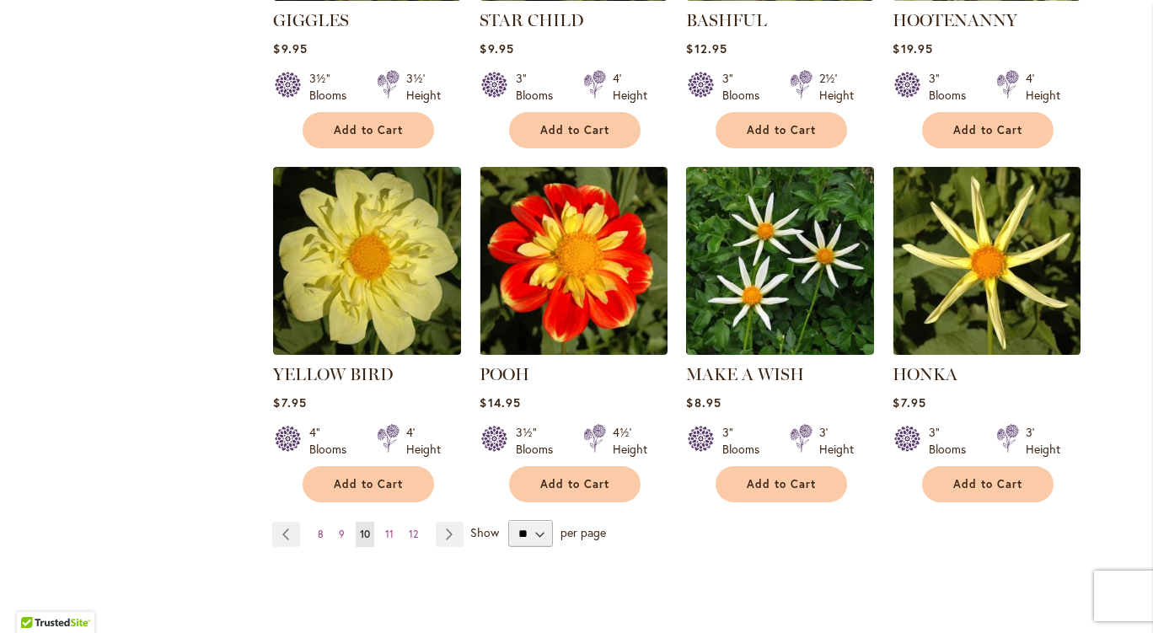
scroll to position [1264, 0]
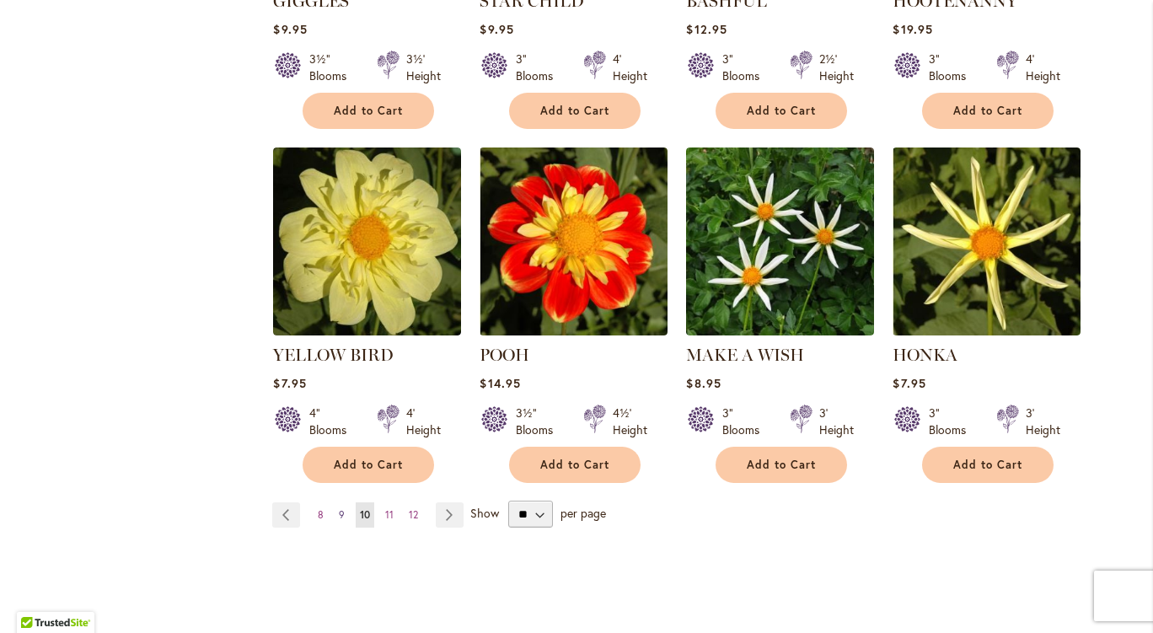
click at [339, 502] on link "Page 9" at bounding box center [342, 514] width 14 height 25
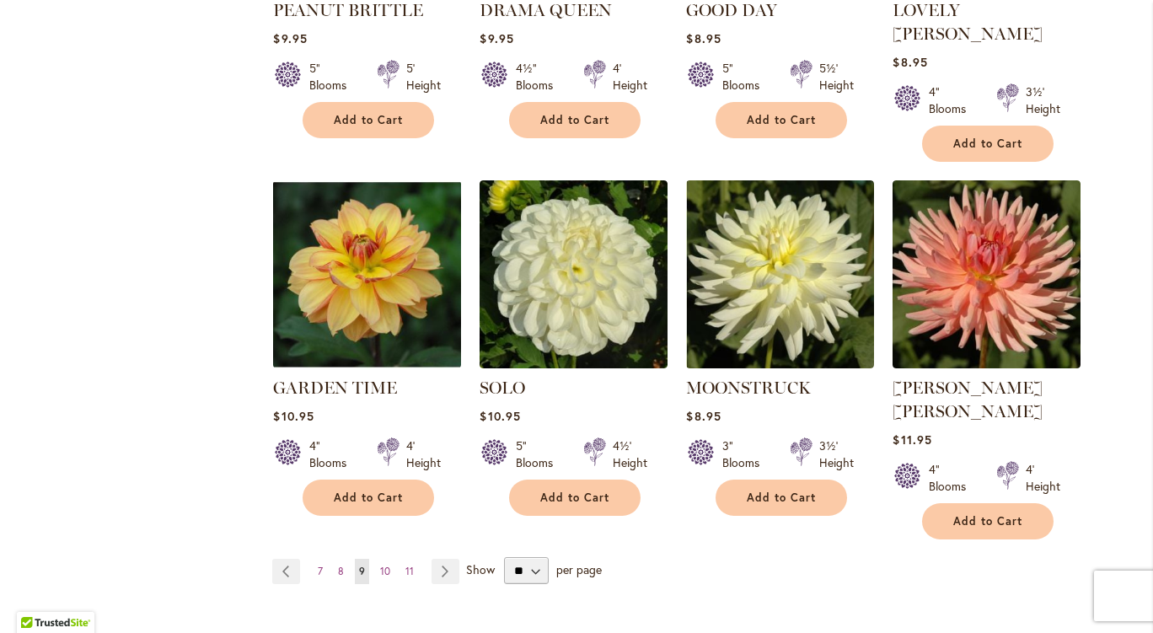
scroll to position [1264, 0]
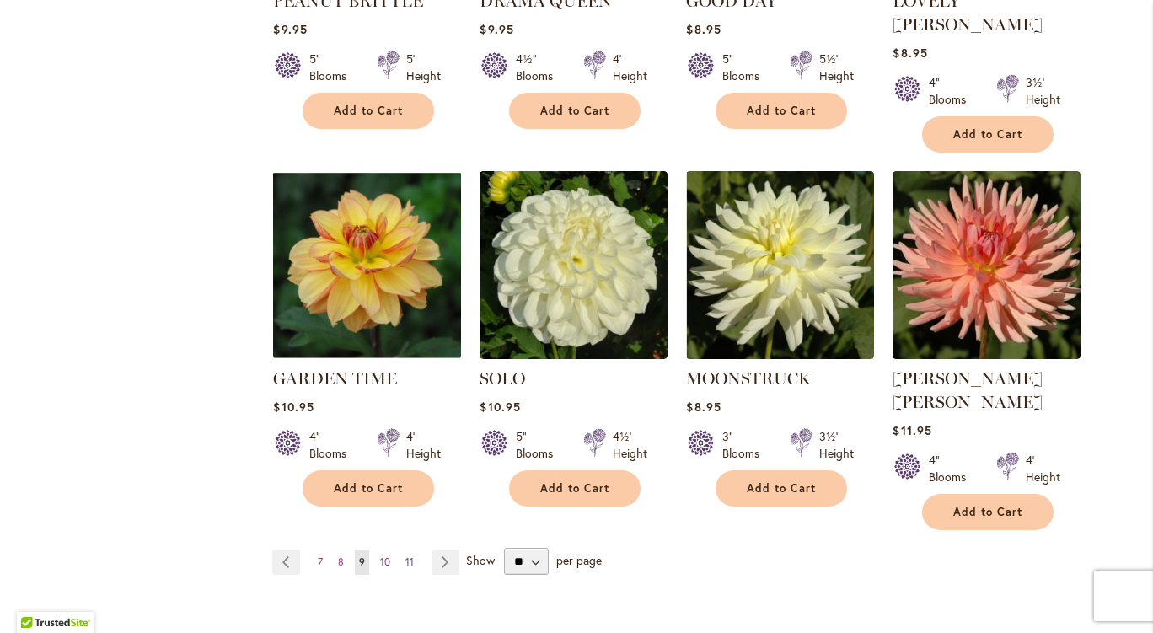
click at [401, 550] on link "Page 11" at bounding box center [409, 562] width 17 height 25
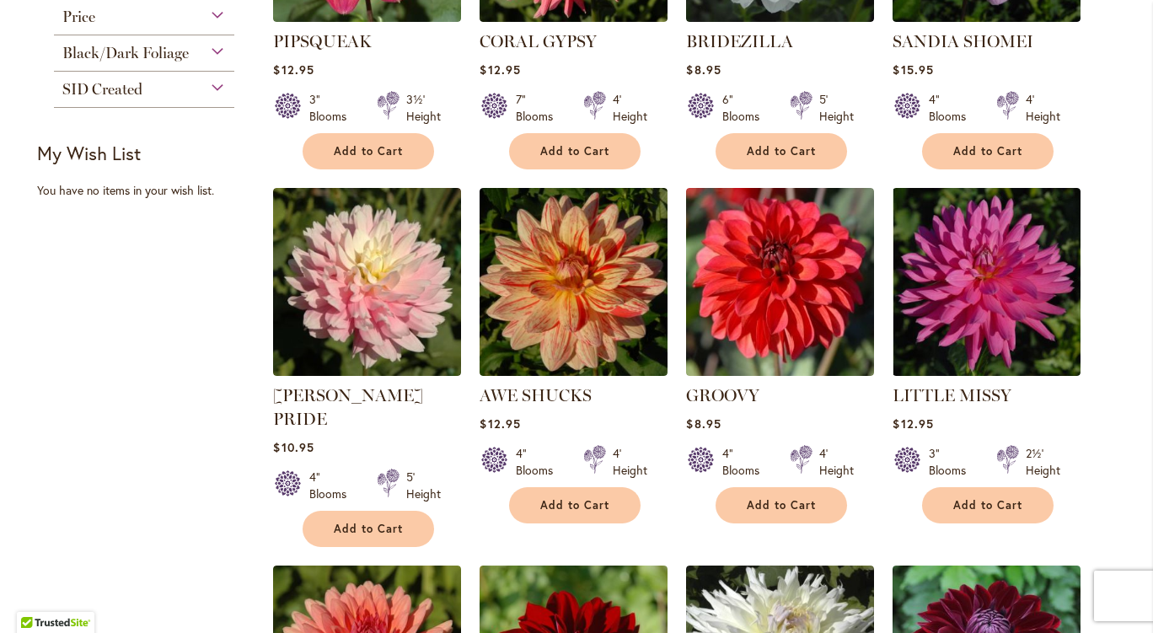
scroll to position [506, 0]
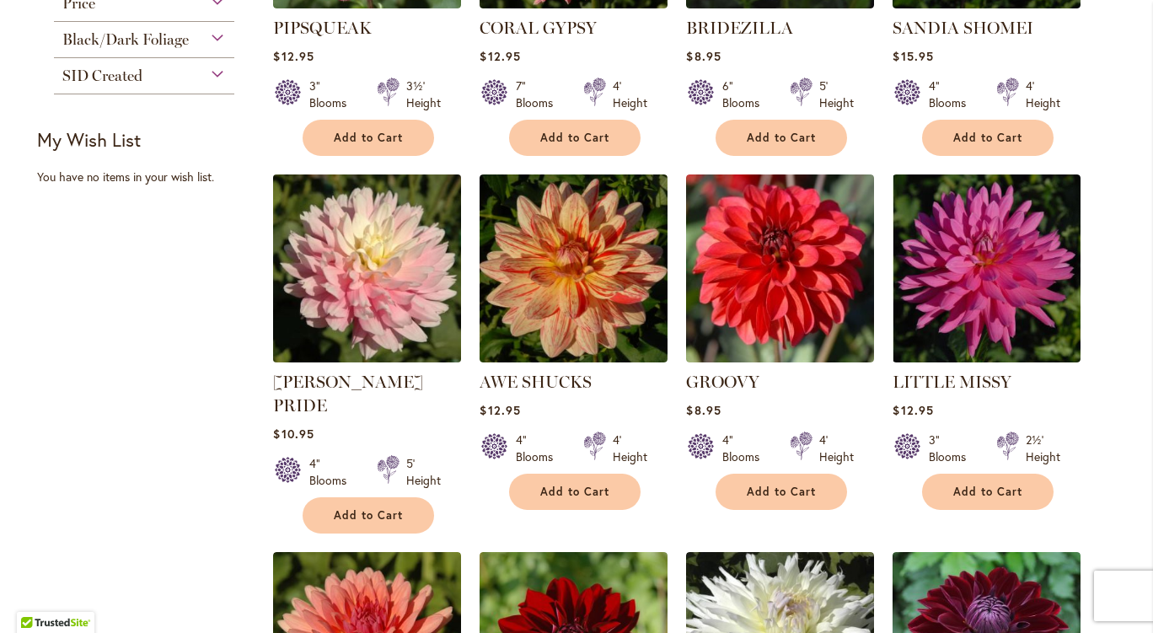
click at [338, 330] on img at bounding box center [367, 267] width 197 height 197
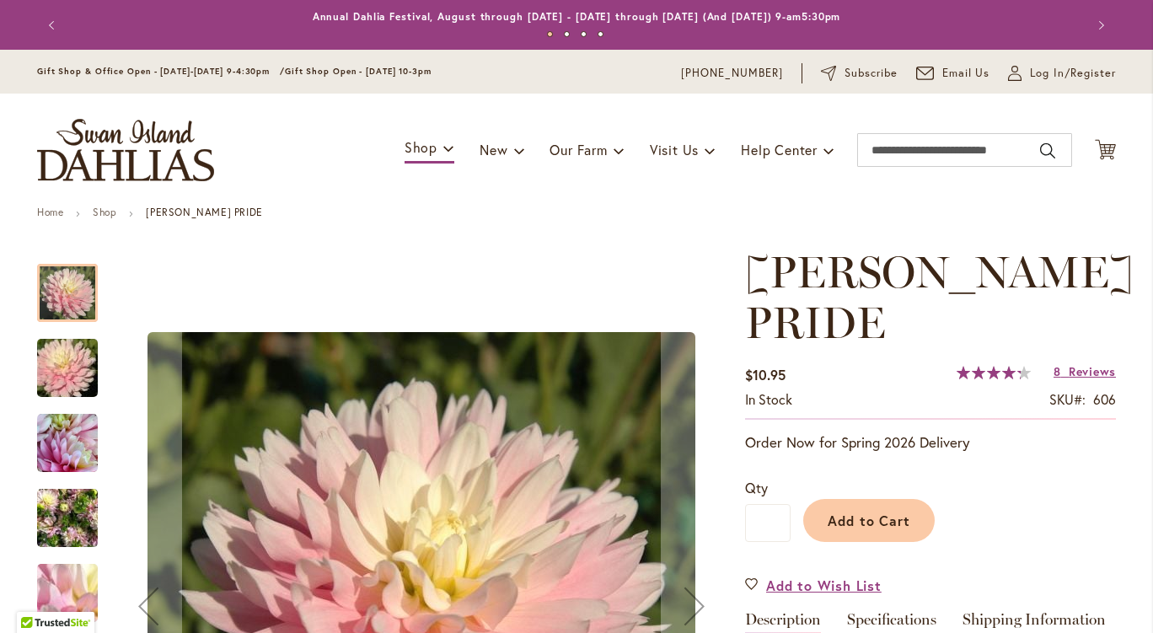
scroll to position [253, 0]
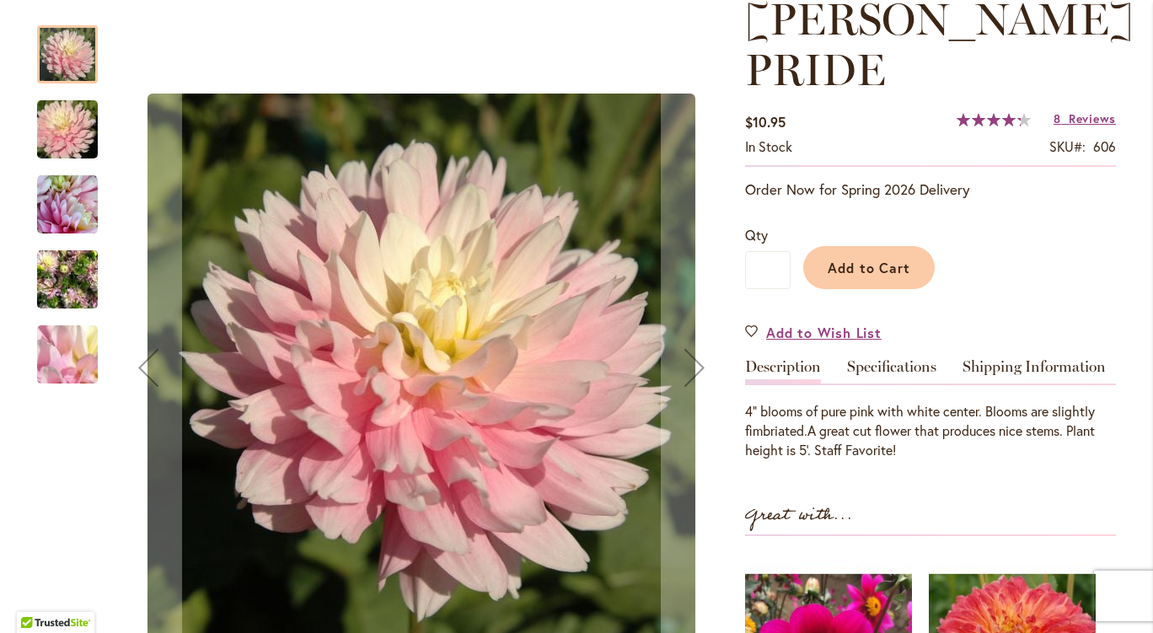
click at [46, 191] on img "CHILSON'S PRIDE" at bounding box center [67, 204] width 61 height 61
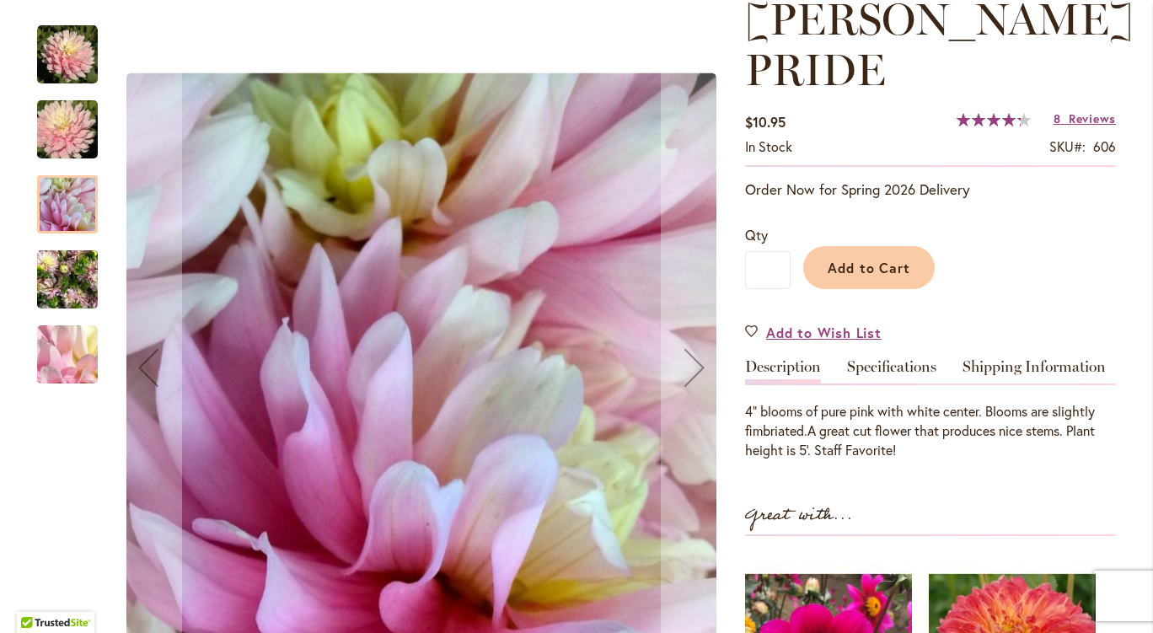
click at [66, 284] on img "CHILSON'S PRIDE" at bounding box center [67, 279] width 61 height 81
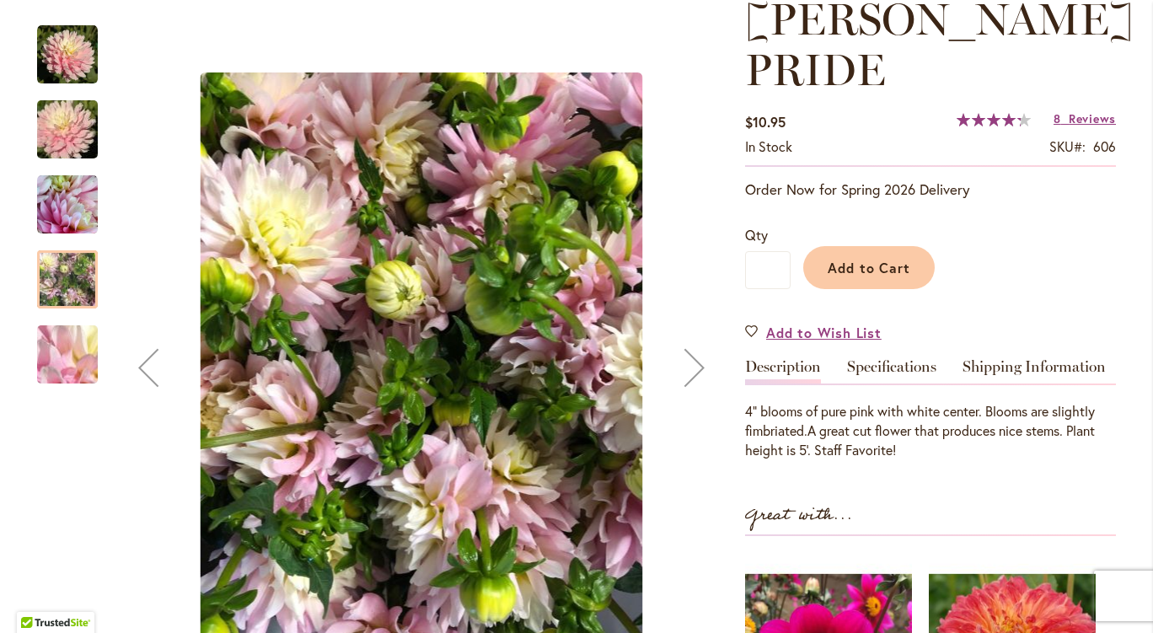
click at [57, 330] on img "CHILSON'S PRIDE" at bounding box center [67, 354] width 121 height 91
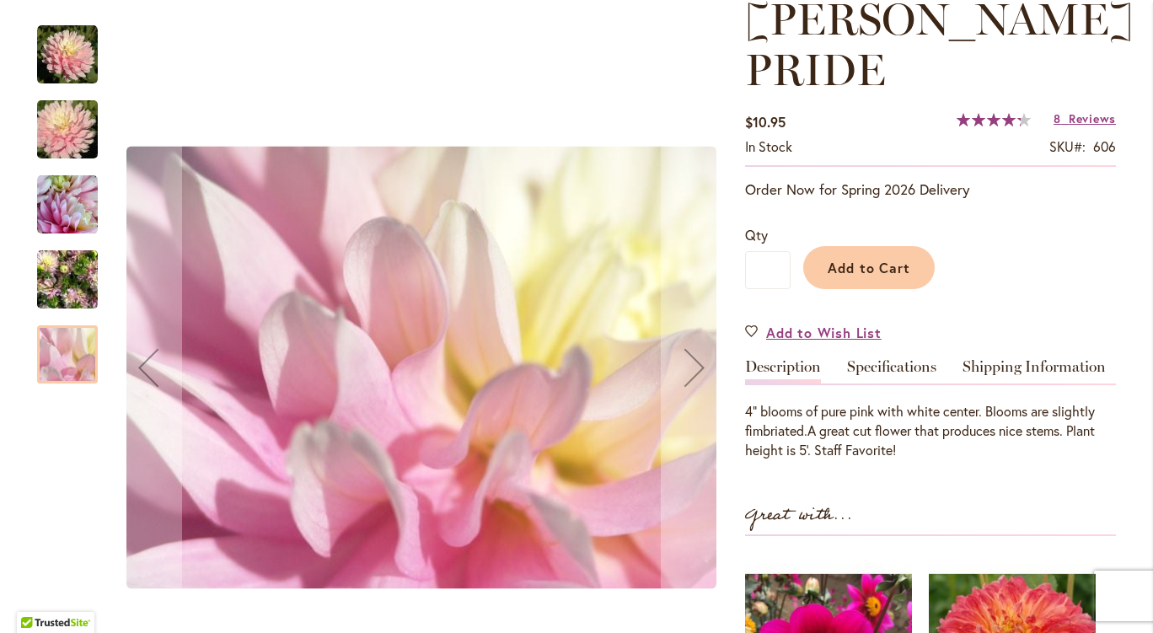
click at [52, 170] on div "CHILSON'S PRIDE" at bounding box center [76, 195] width 78 height 75
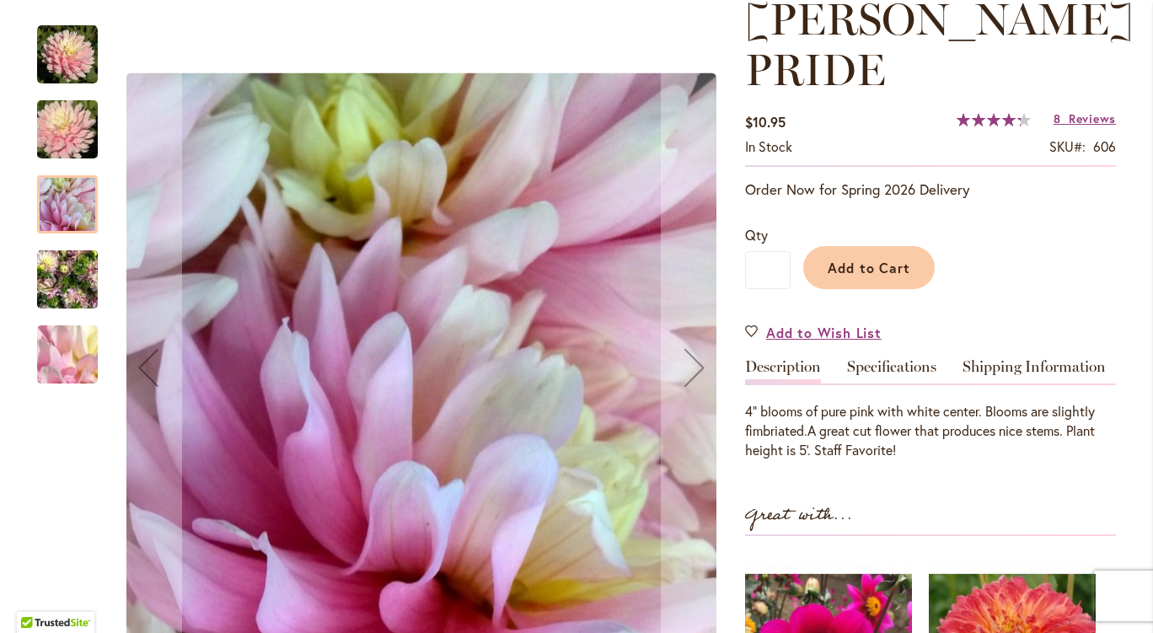
click at [61, 126] on img "CHILSON'S PRIDE" at bounding box center [67, 129] width 121 height 81
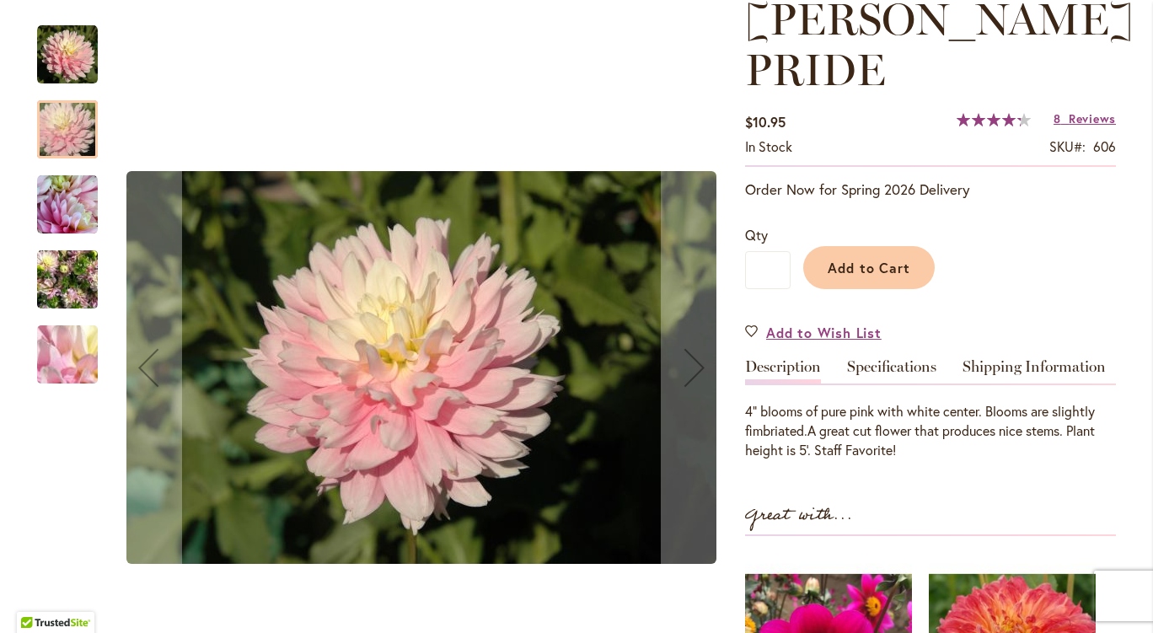
click at [64, 37] on img "CHILSON'S PRIDE" at bounding box center [67, 54] width 61 height 61
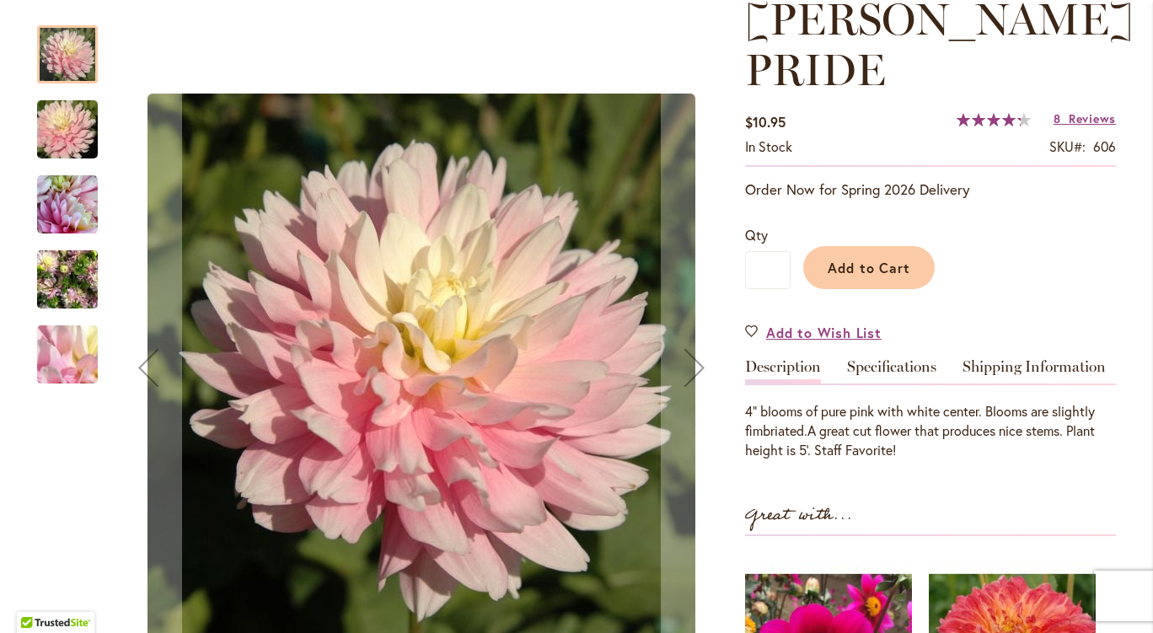
click at [37, 271] on img "CHILSON'S PRIDE" at bounding box center [67, 279] width 61 height 81
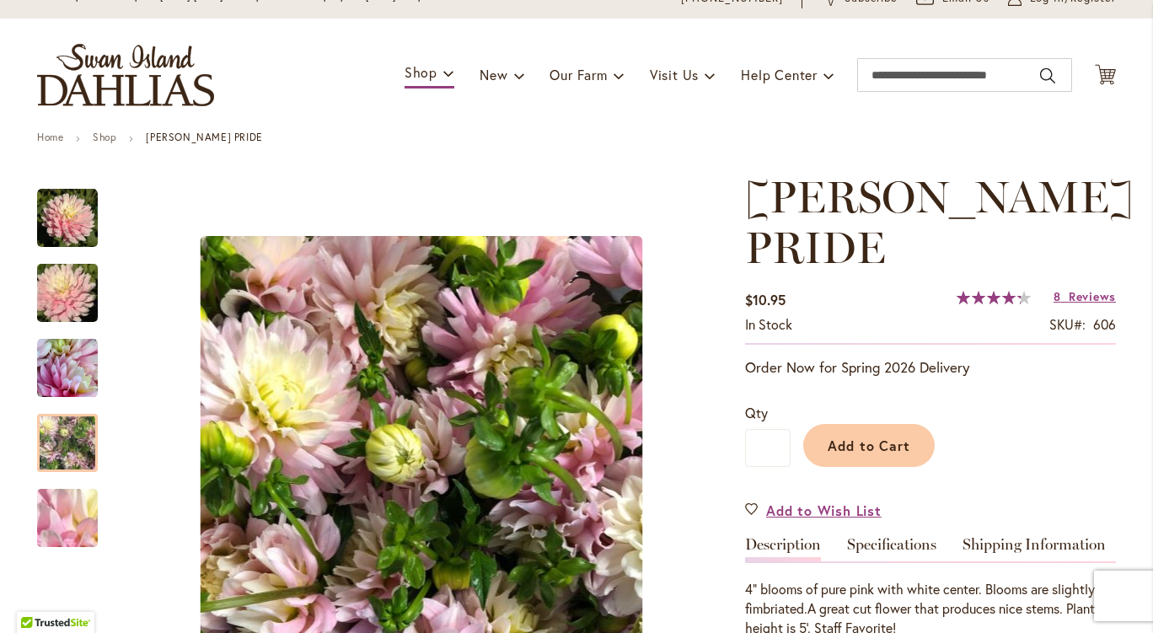
scroll to position [0, 0]
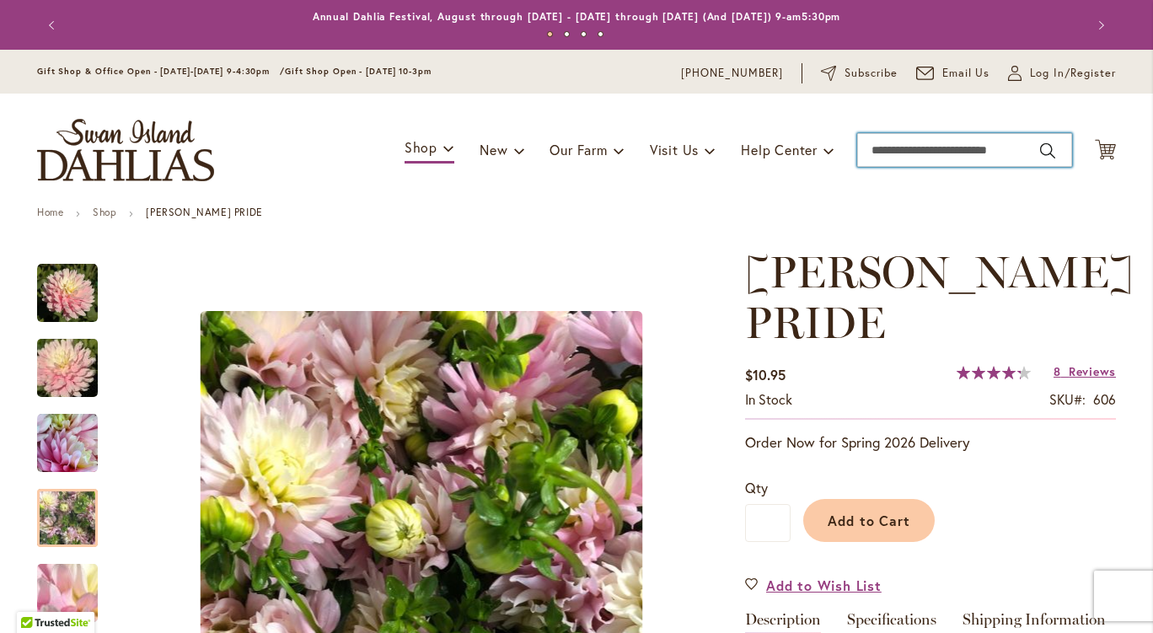
click at [1006, 159] on input "Search" at bounding box center [964, 150] width 215 height 34
type input "********"
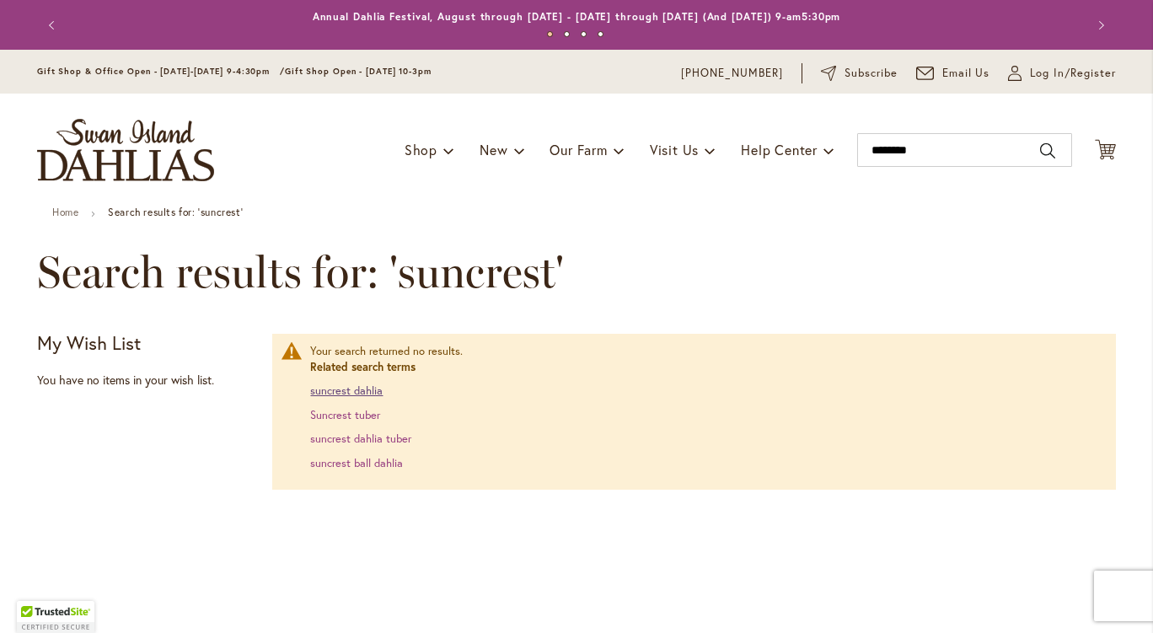
click at [362, 388] on link "suncrest dahlia" at bounding box center [346, 391] width 72 height 14
